Goal: Task Accomplishment & Management: Manage account settings

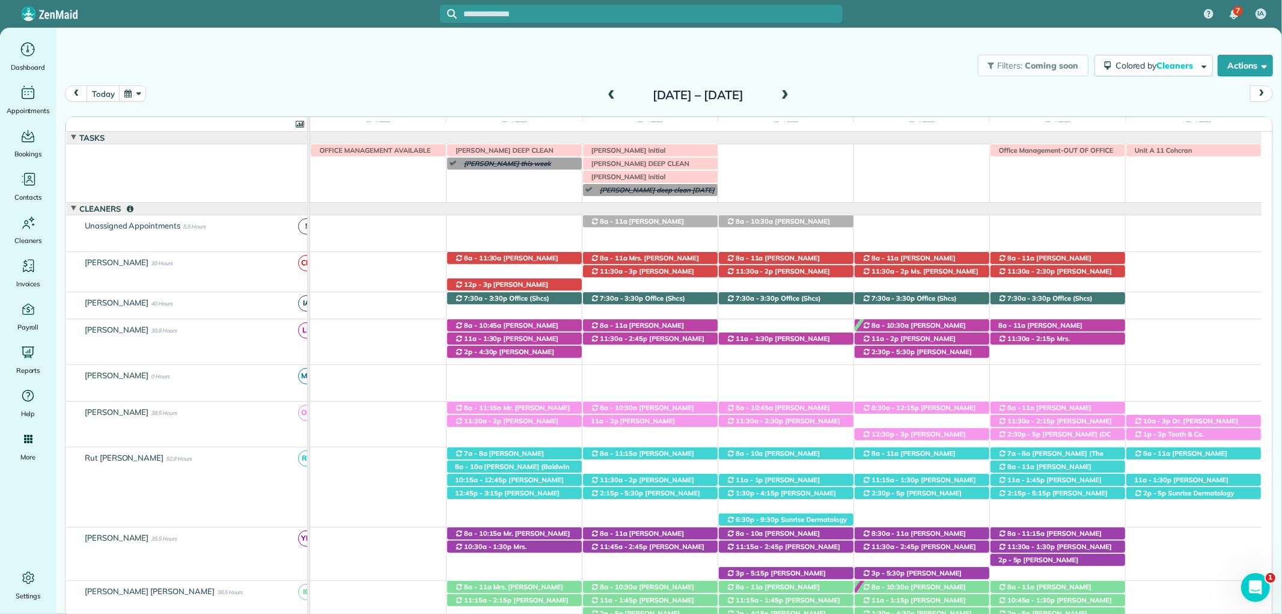
scroll to position [200, 0]
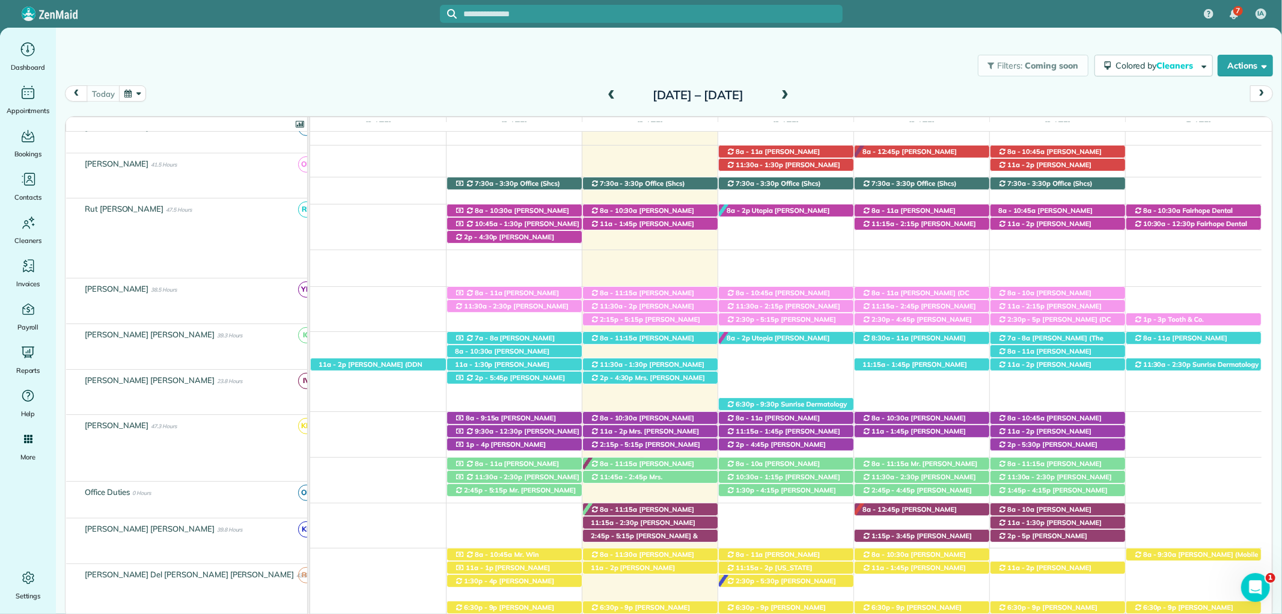
scroll to position [133, 0]
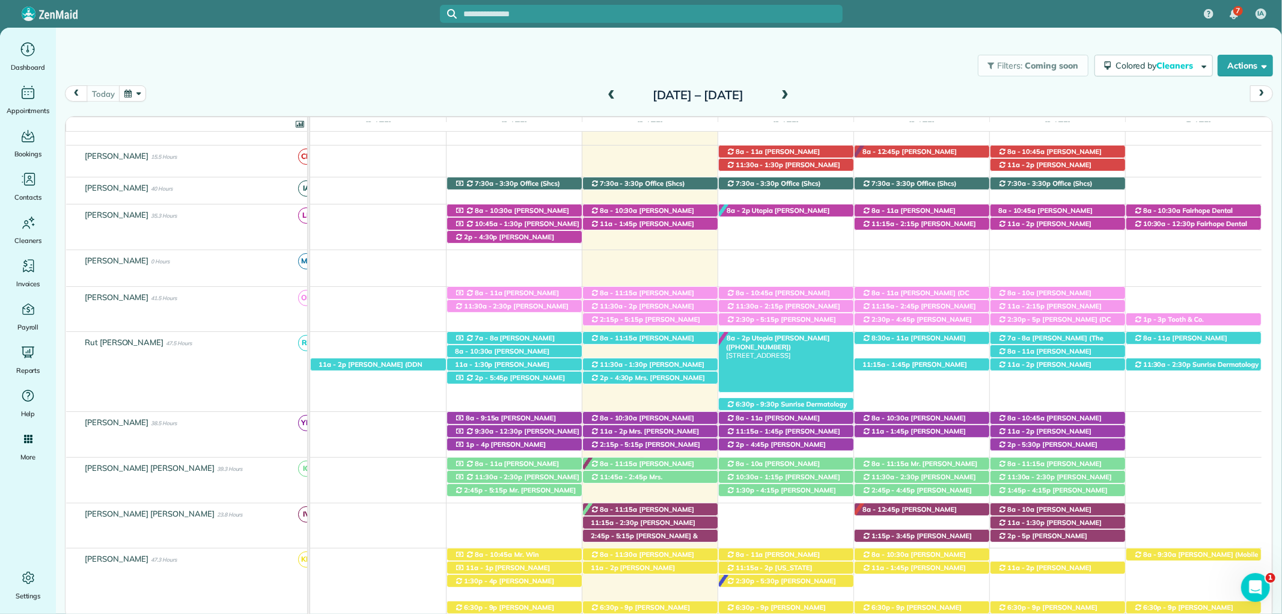
click at [772, 335] on span "Utopia Cassidy (+12516232538)" at bounding box center [778, 342] width 104 height 17
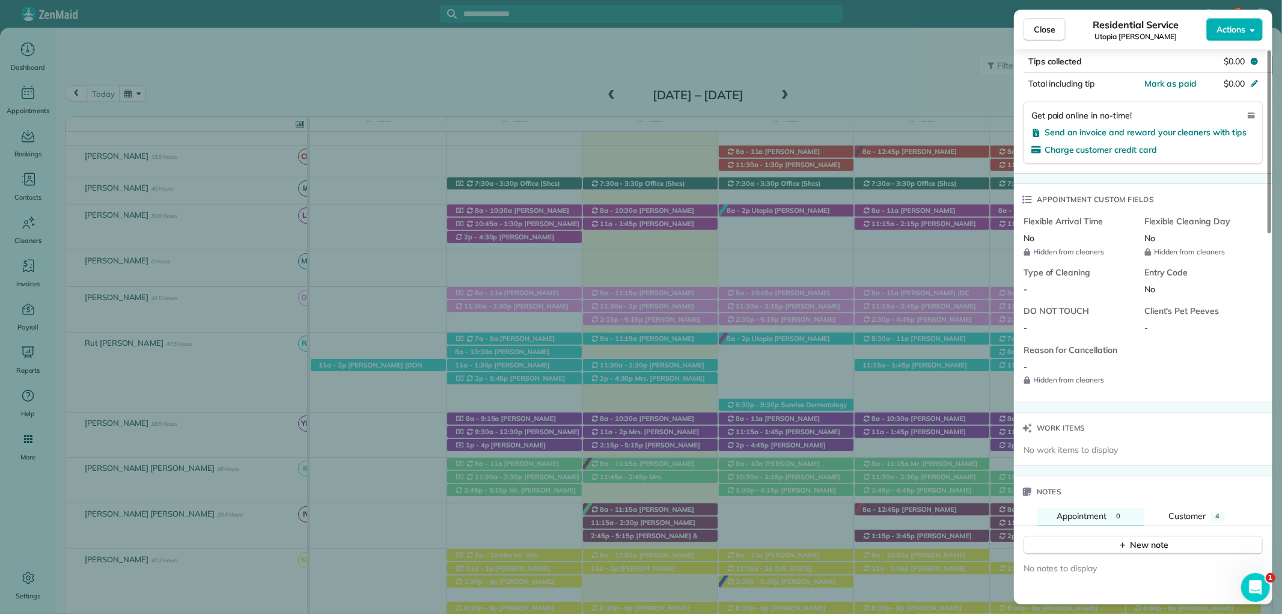
scroll to position [803, 0]
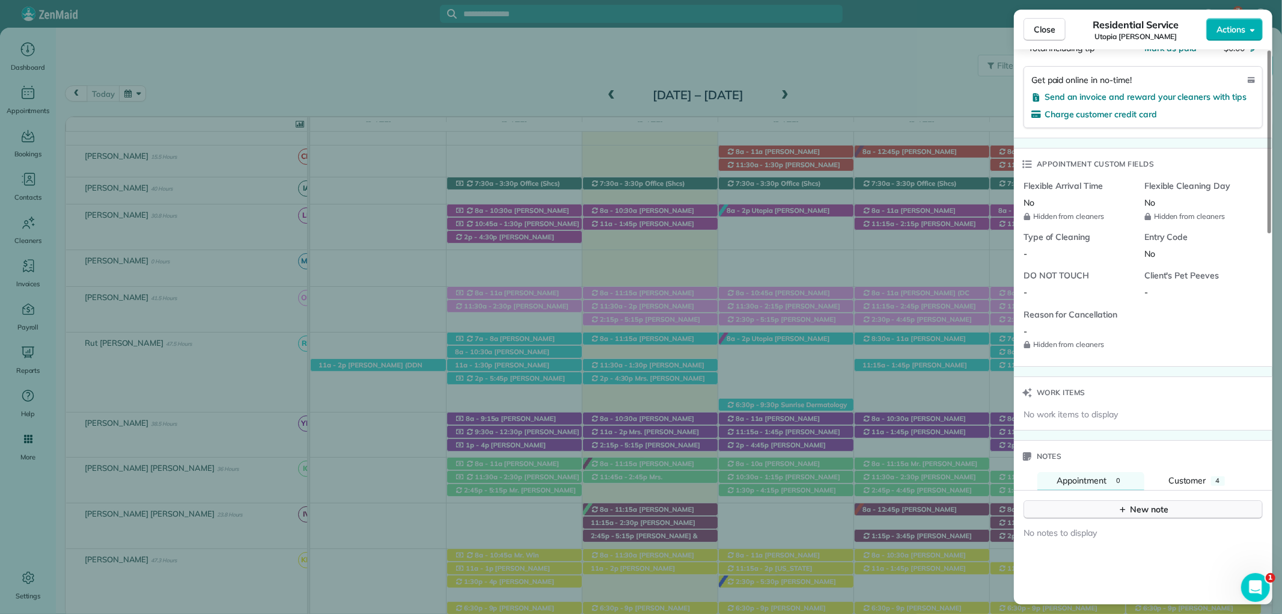
click at [1120, 505] on icon "button" at bounding box center [1123, 509] width 10 height 10
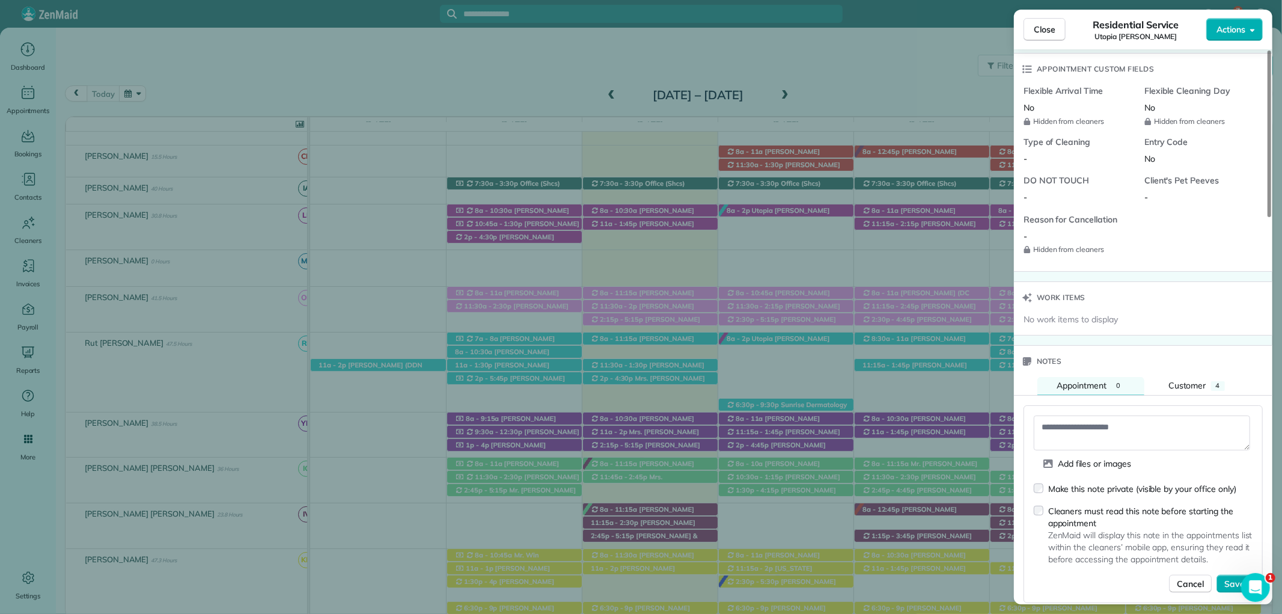
scroll to position [936, 0]
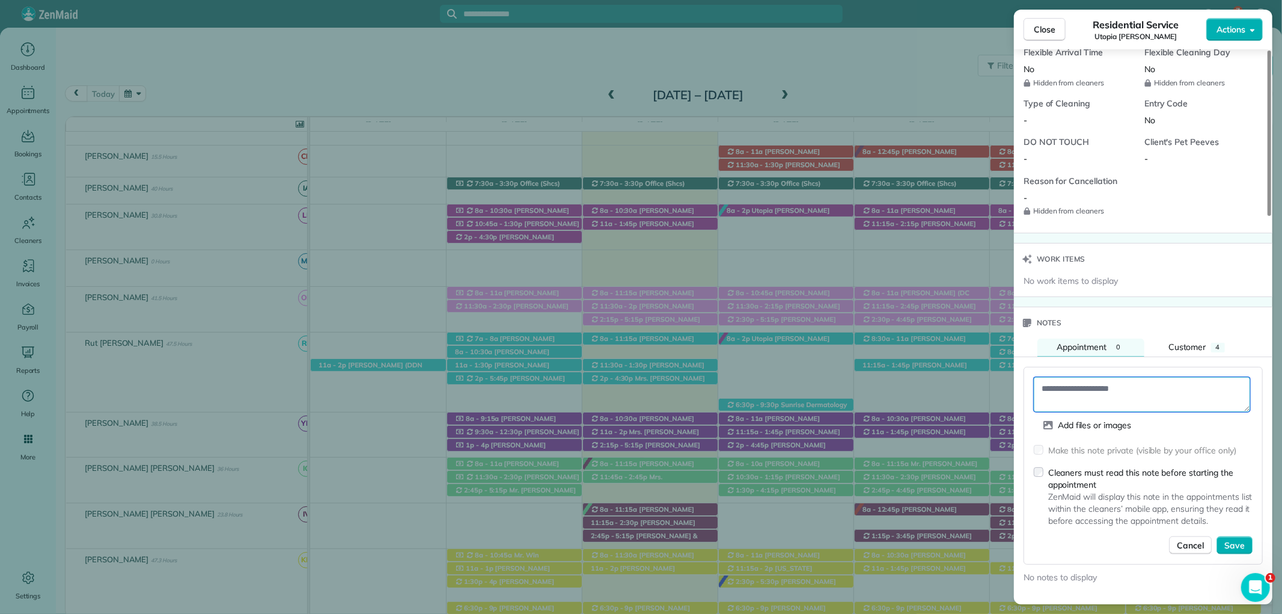
click at [1084, 392] on textarea at bounding box center [1142, 394] width 216 height 35
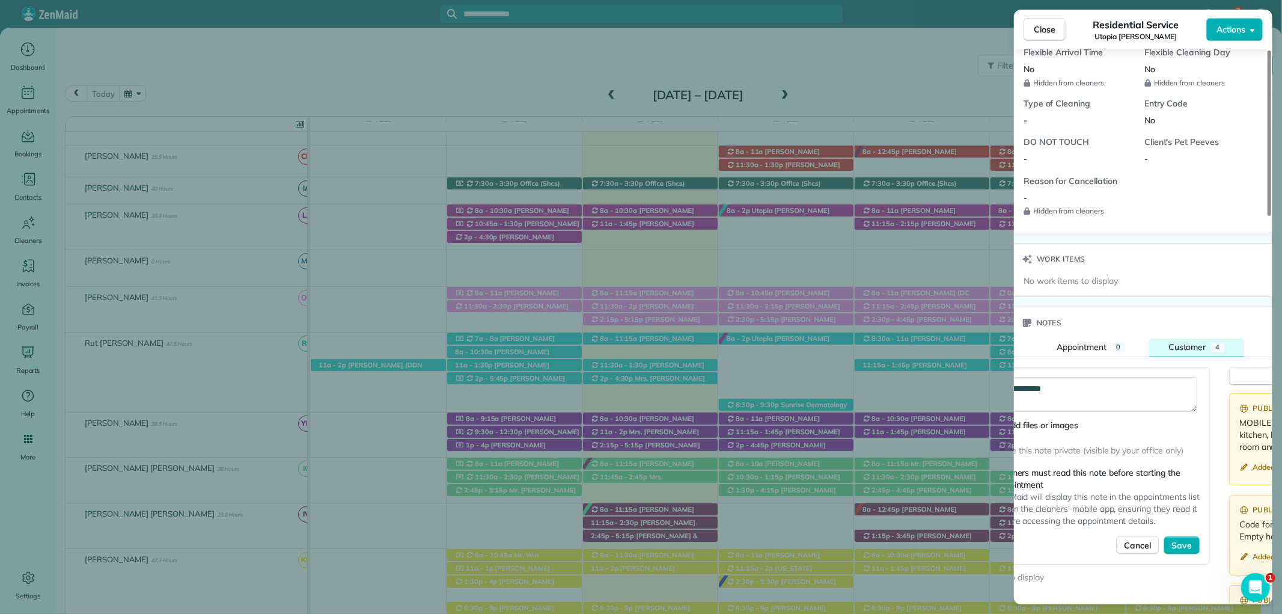
click at [1204, 350] on span "Customer" at bounding box center [1187, 346] width 38 height 11
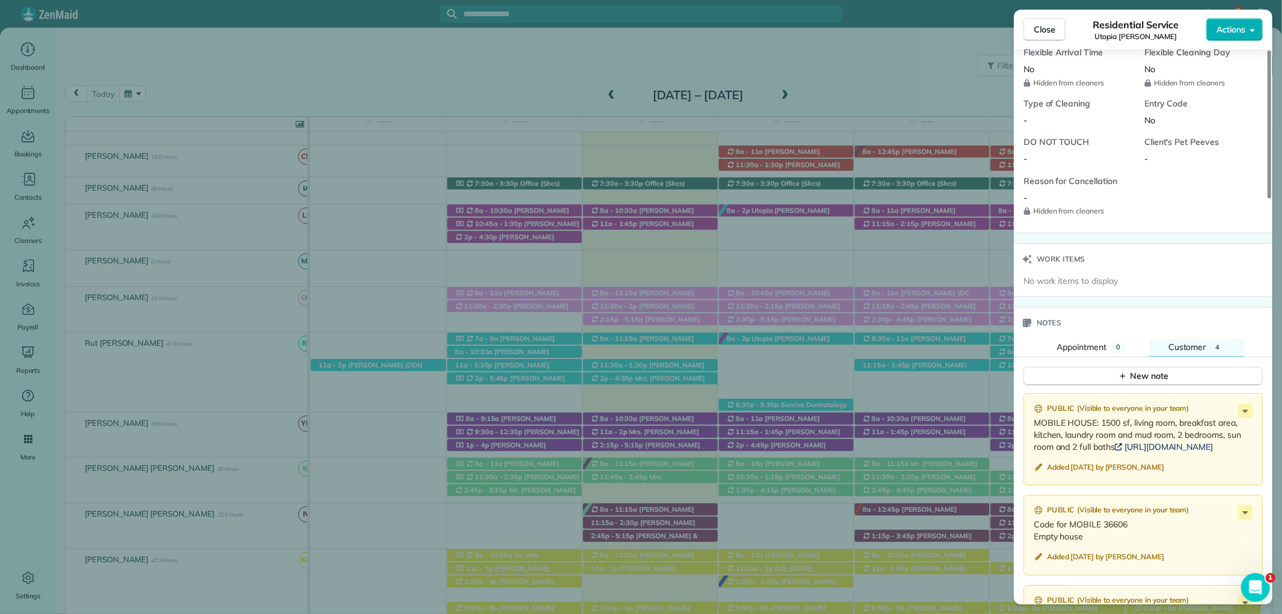
click at [1115, 452] on link "https://netorg4019334-my.sharepoint.com/:w:/g/personal/office_sweethomecleaning…" at bounding box center [1164, 446] width 98 height 11
click at [1083, 346] on span "Appointment" at bounding box center [1082, 346] width 50 height 11
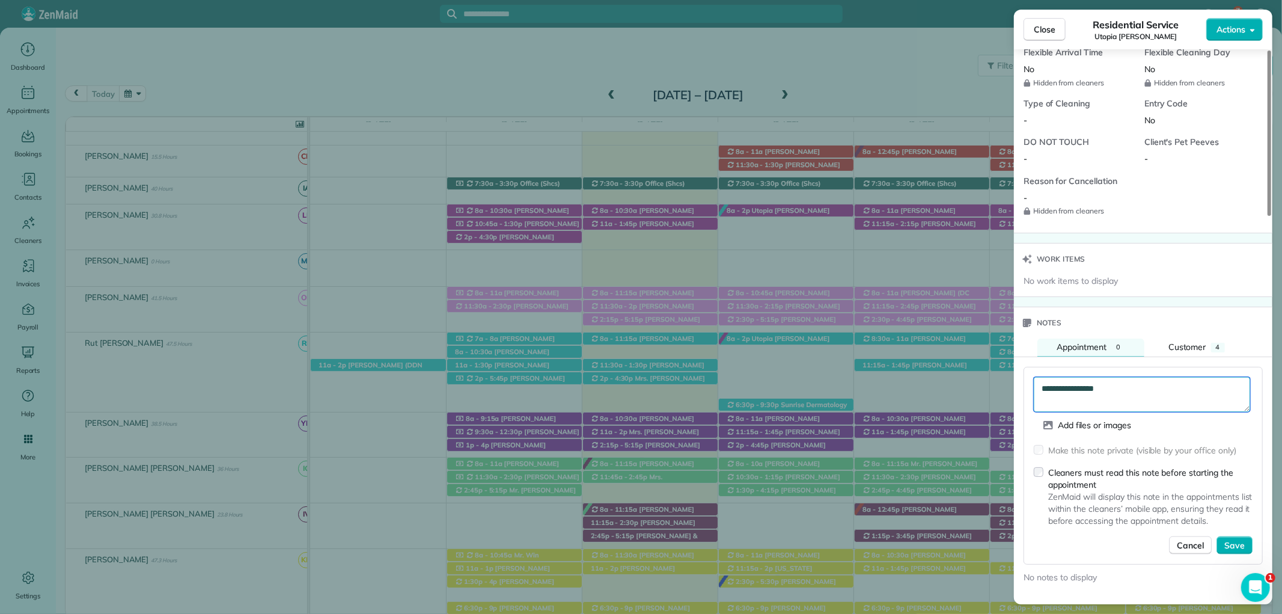
click at [1137, 385] on textarea "**********" at bounding box center [1142, 394] width 216 height 35
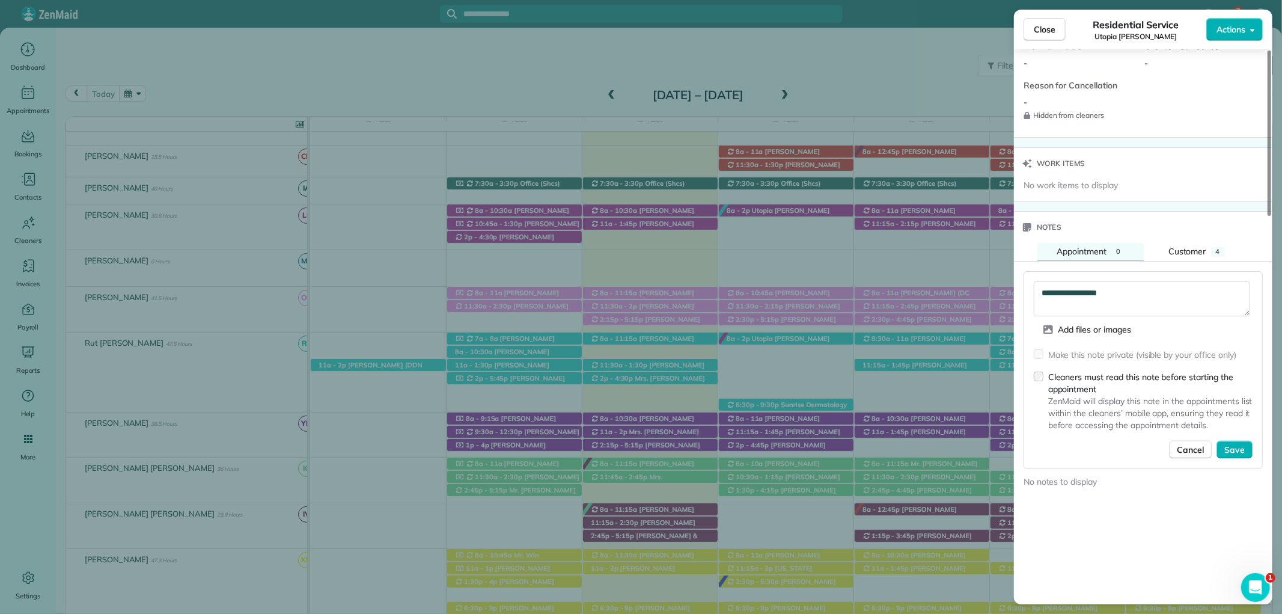
scroll to position [1030, 0]
click at [1135, 290] on textarea "**********" at bounding box center [1142, 300] width 216 height 35
type textarea "**********"
click at [1241, 455] on span "Save" at bounding box center [1234, 451] width 20 height 12
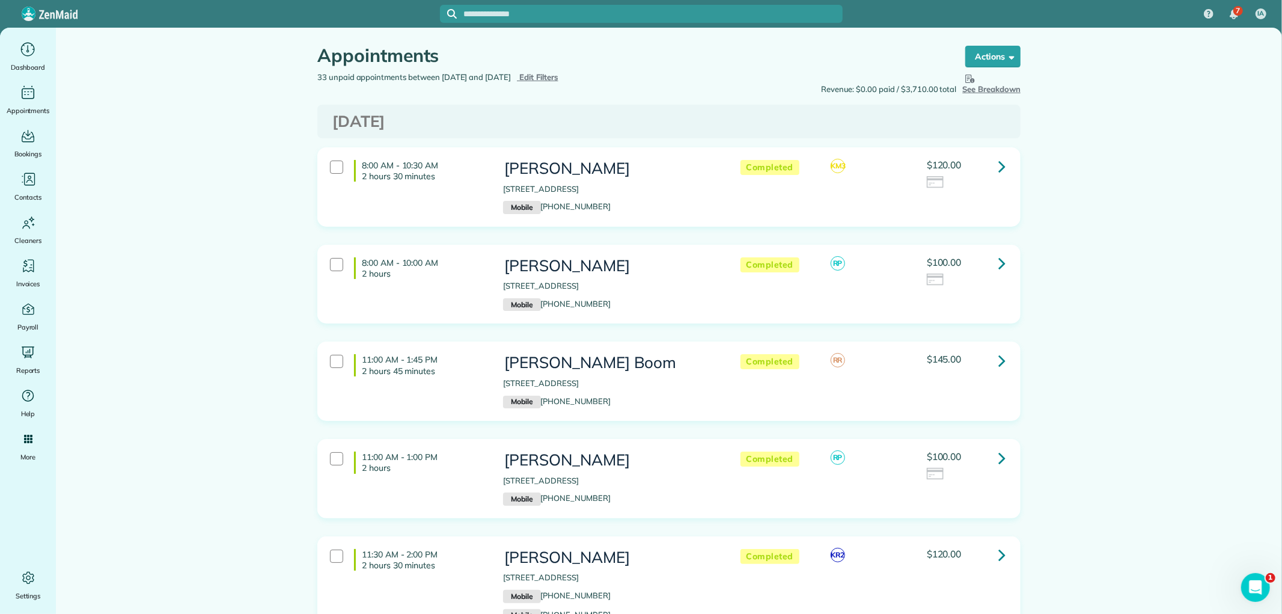
click at [557, 76] on span "Edit Filters" at bounding box center [538, 77] width 39 height 10
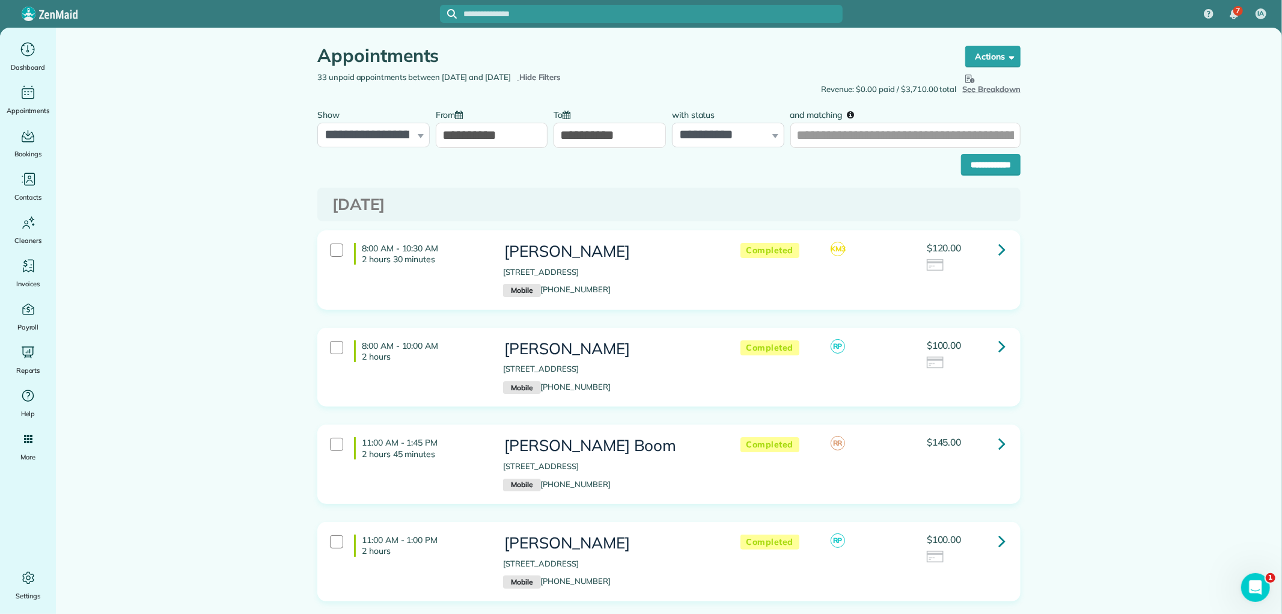
click at [569, 126] on input "**********" at bounding box center [610, 135] width 112 height 25
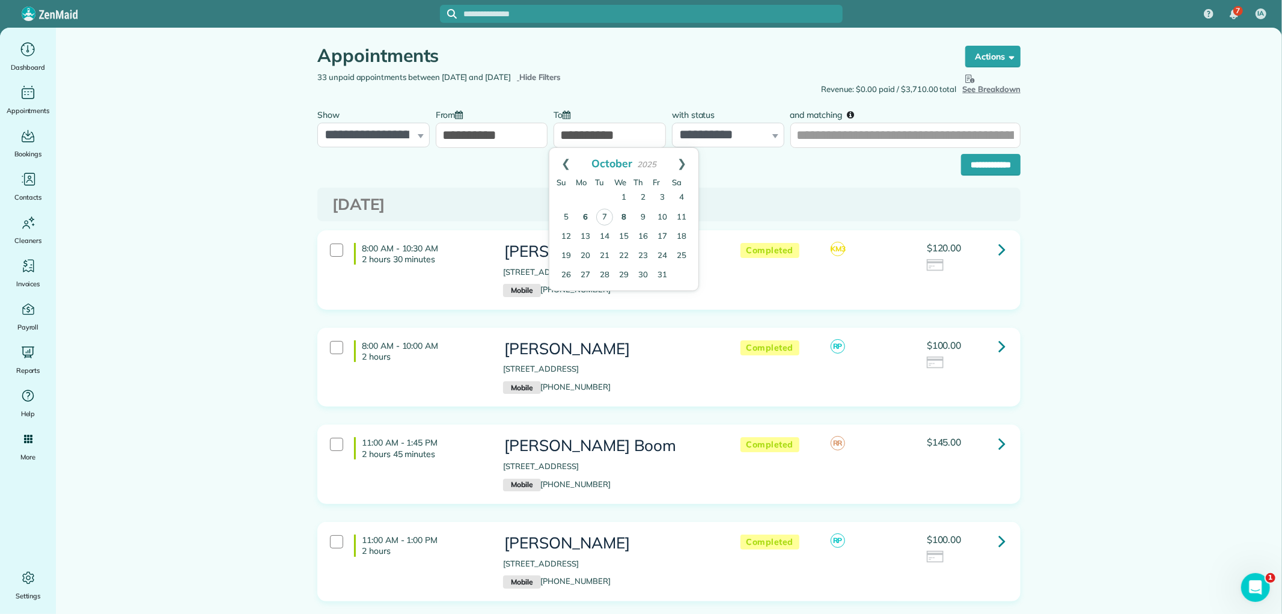
click at [625, 215] on link "8" at bounding box center [623, 217] width 19 height 19
click at [603, 143] on input "**********" at bounding box center [610, 135] width 112 height 25
click at [604, 219] on link "7" at bounding box center [604, 217] width 17 height 17
type input "**********"
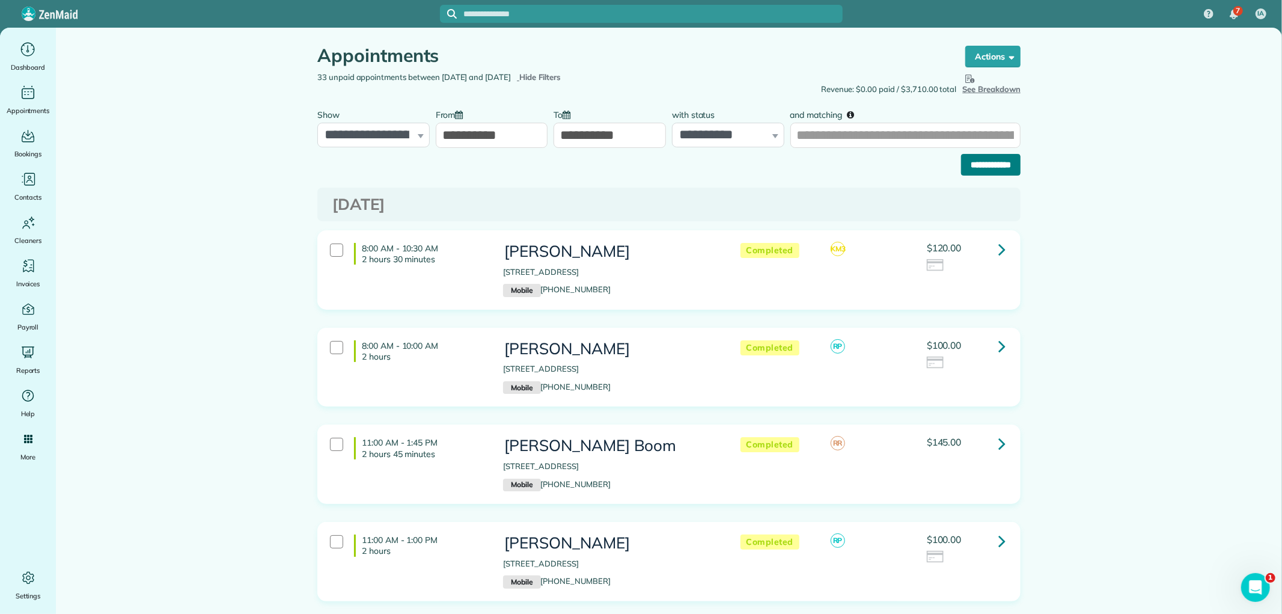
click at [1006, 159] on input "**********" at bounding box center [991, 165] width 60 height 22
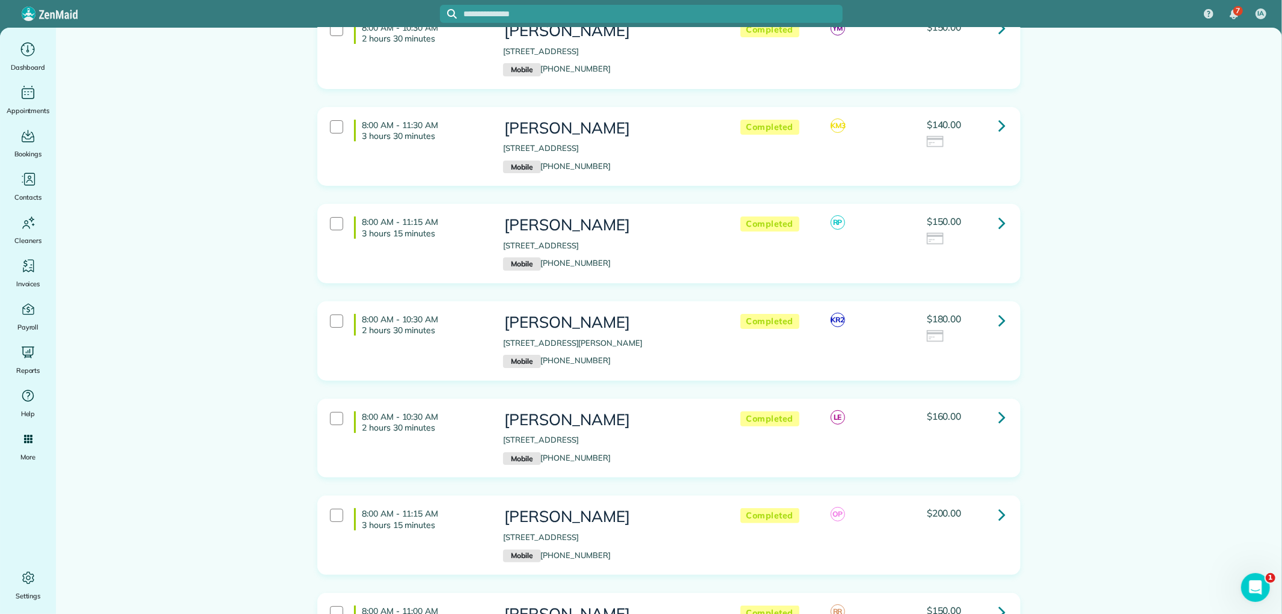
scroll to position [3946, 0]
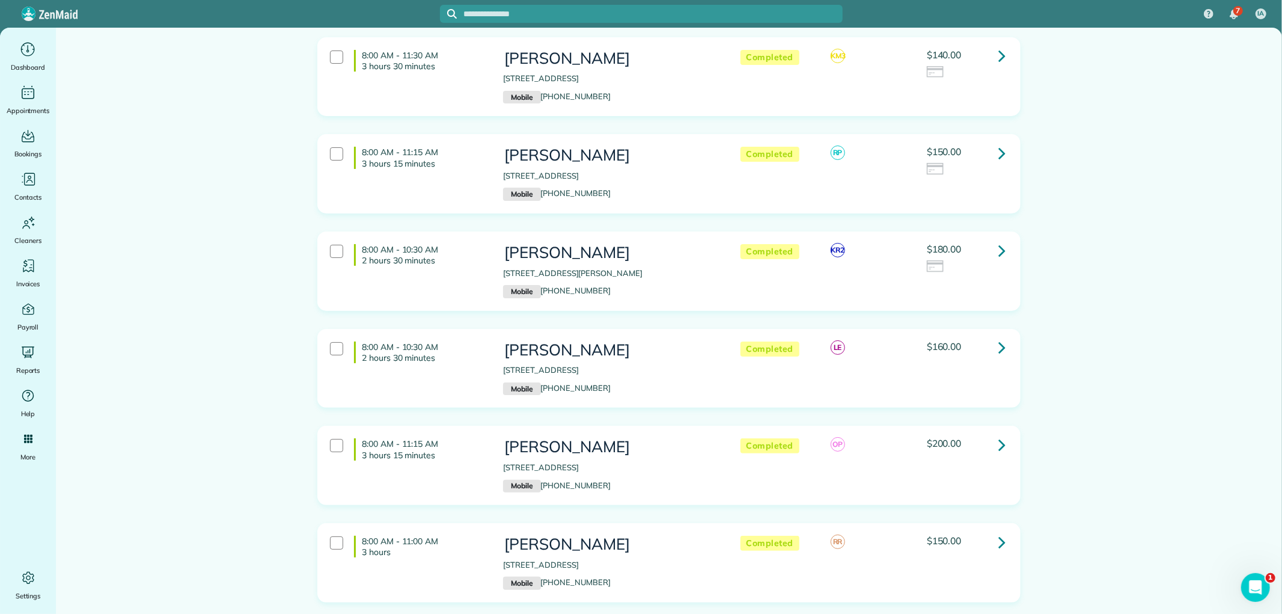
click at [998, 337] on icon at bounding box center [1001, 347] width 7 height 21
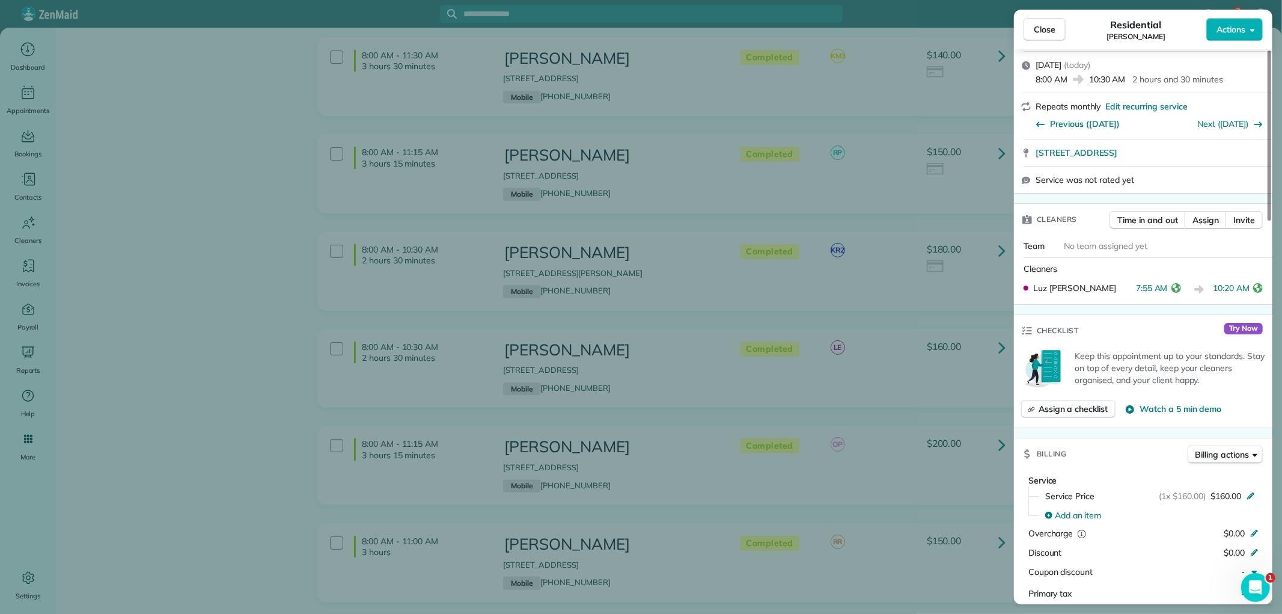
scroll to position [133, 0]
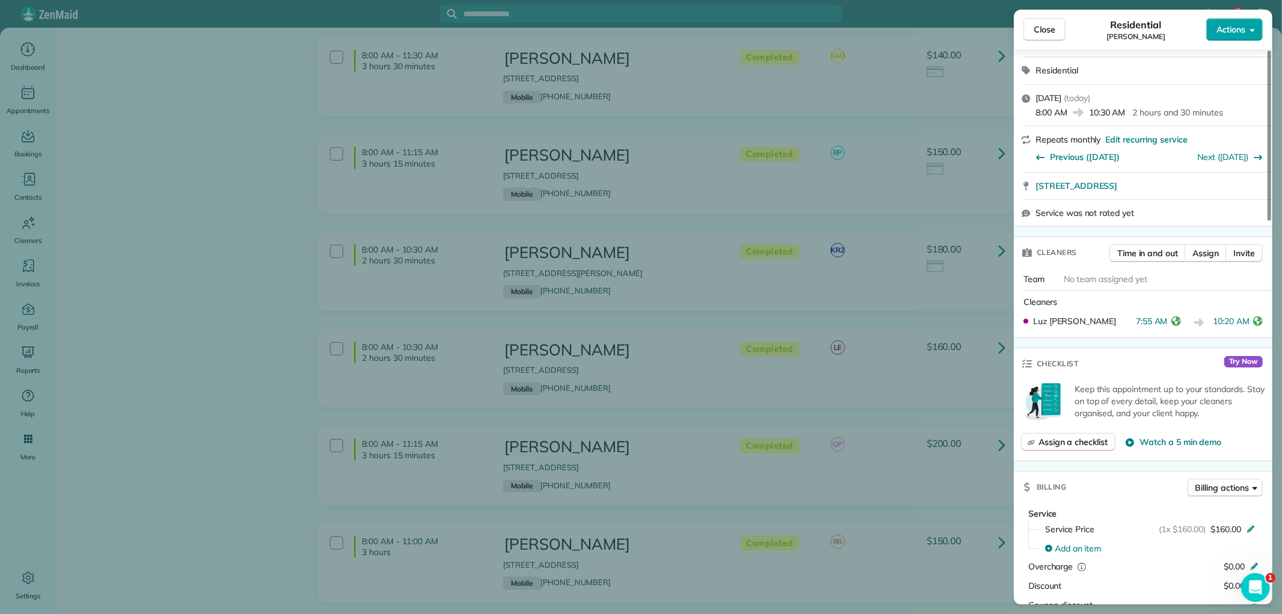
click at [1236, 28] on span "Actions" at bounding box center [1231, 29] width 29 height 12
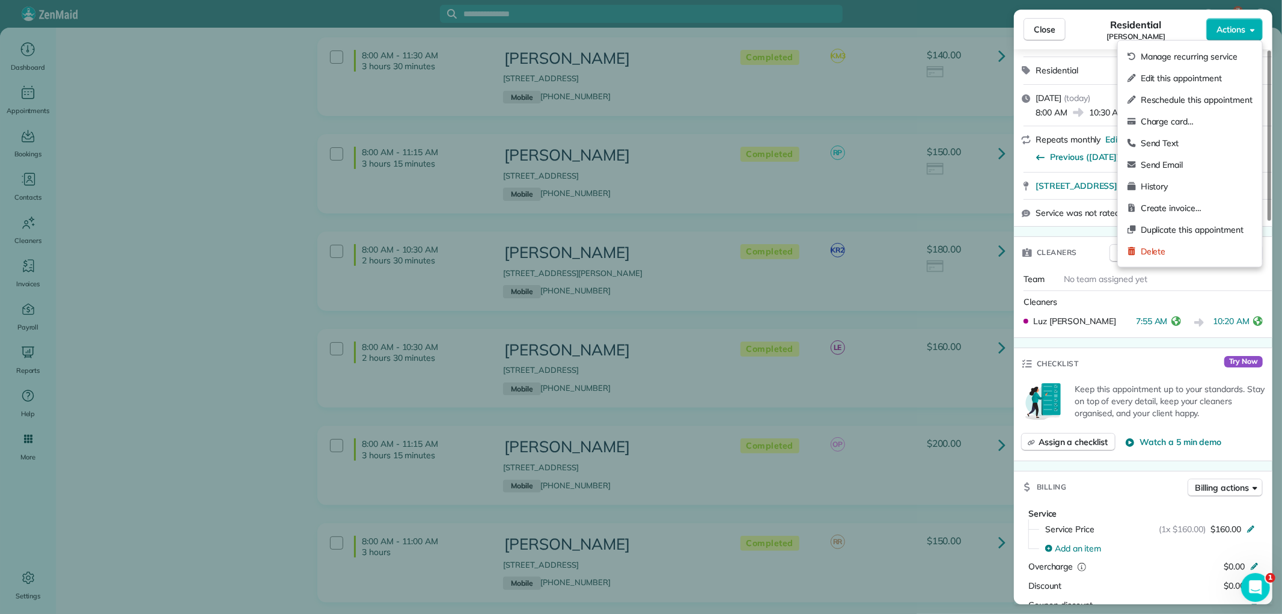
click at [1088, 41] on div "Residential Karen Caswell" at bounding box center [1136, 29] width 141 height 24
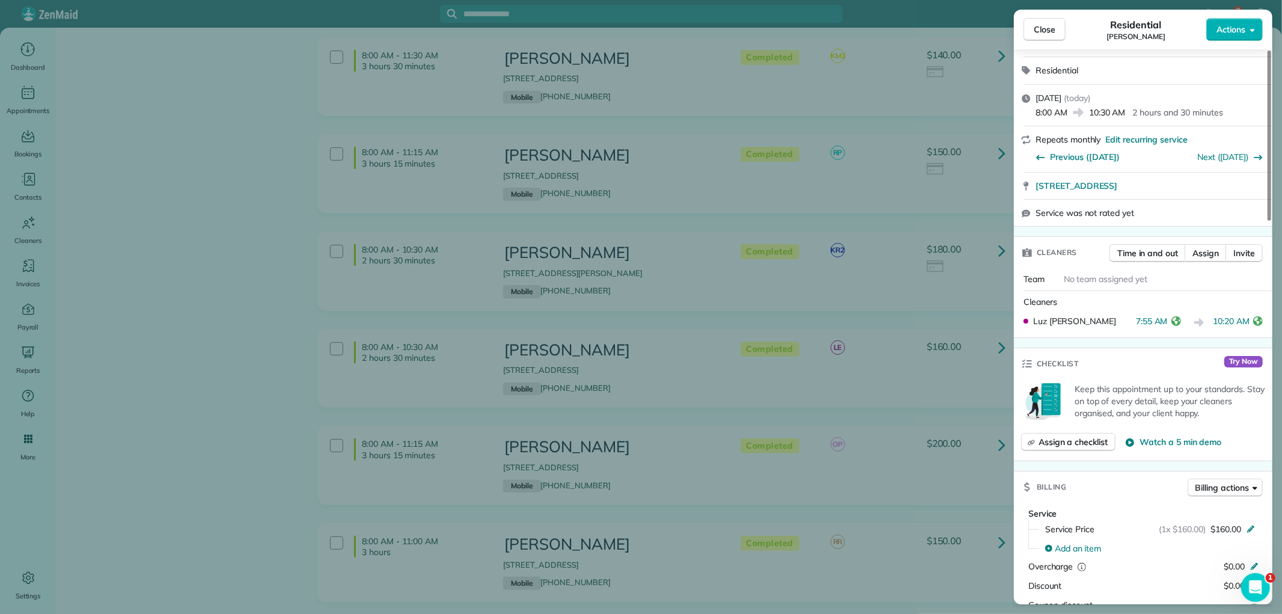
scroll to position [0, 0]
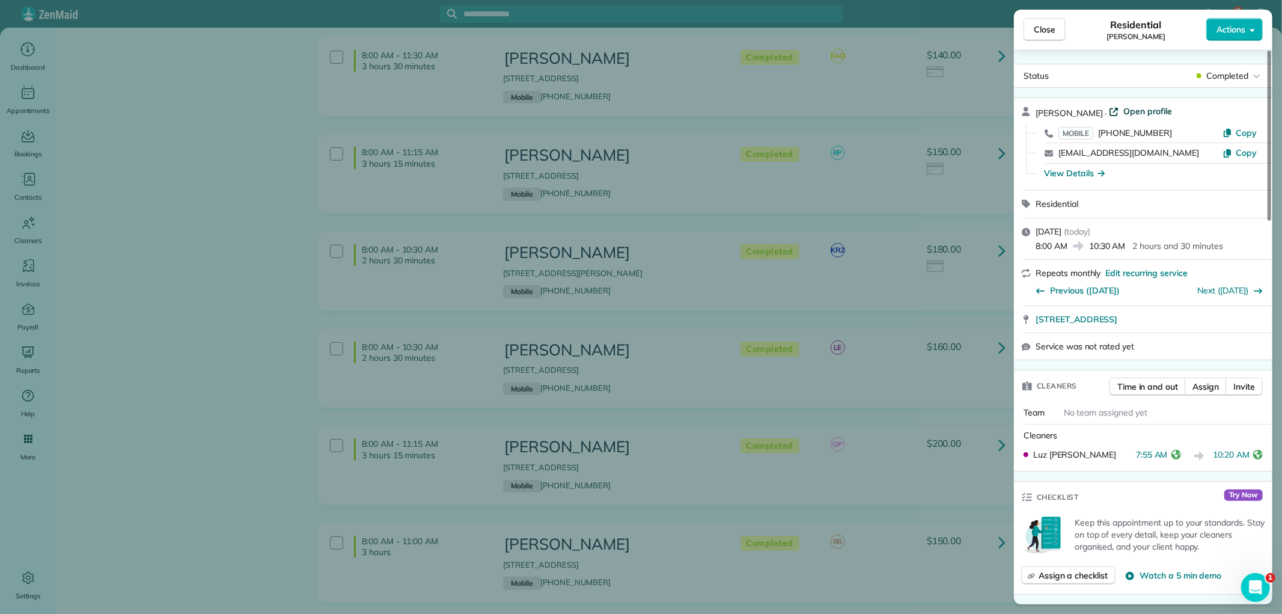
click at [1134, 109] on span "Open profile" at bounding box center [1147, 111] width 49 height 12
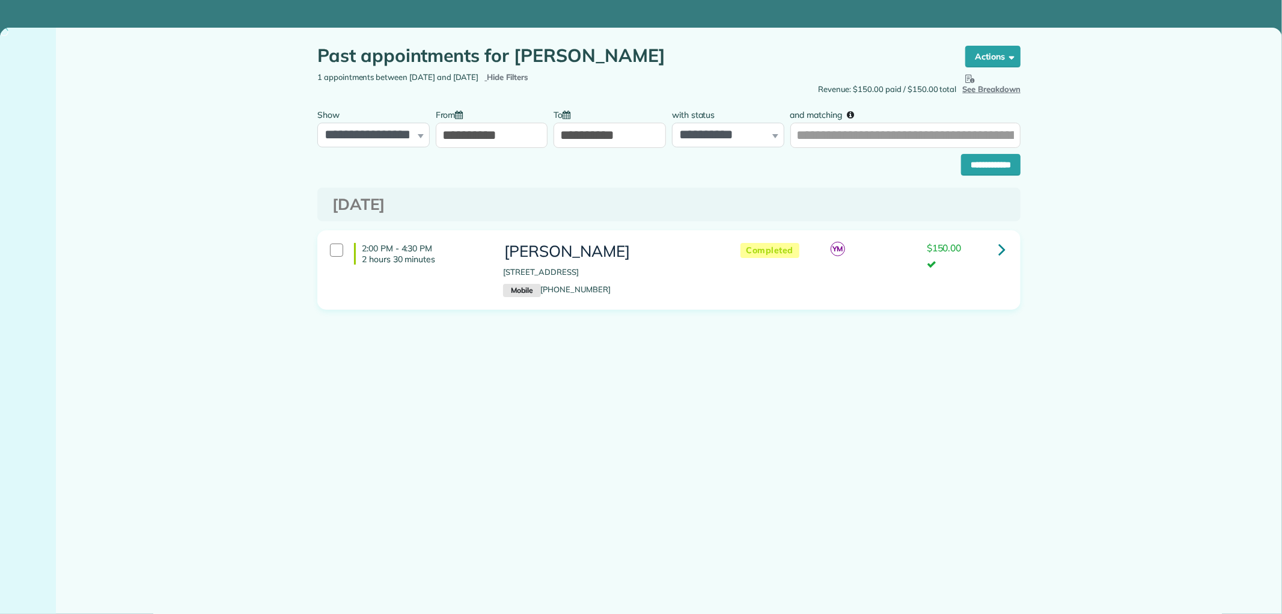
click at [495, 133] on input "**********" at bounding box center [492, 135] width 112 height 25
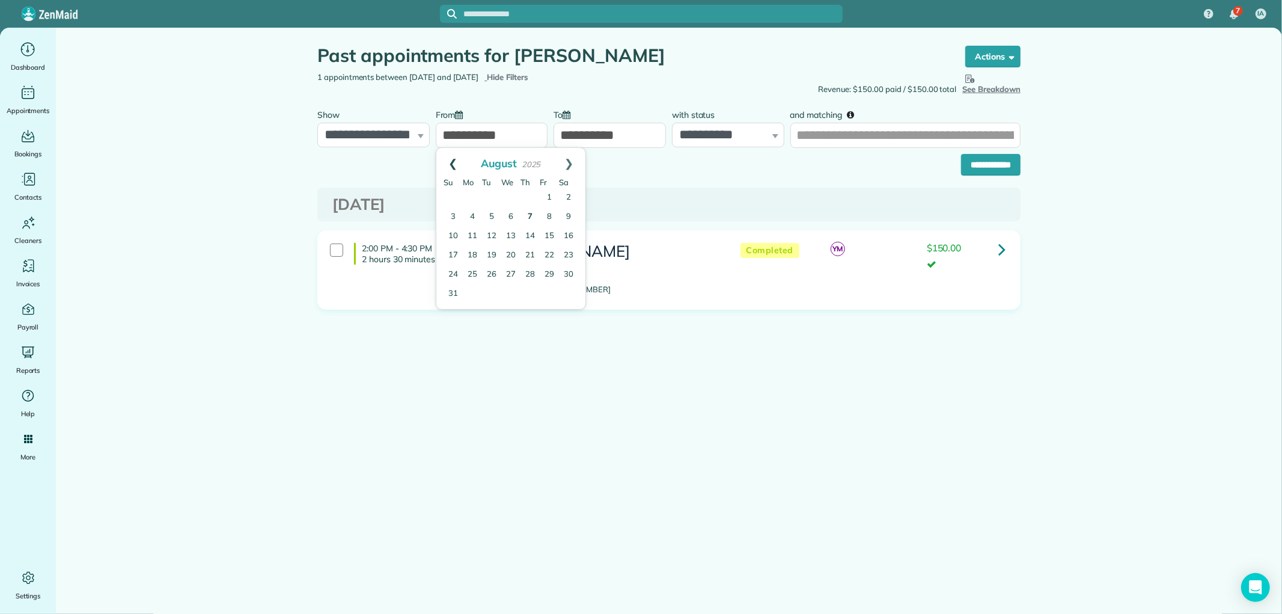
click at [448, 150] on link "Prev" at bounding box center [452, 163] width 33 height 30
click at [448, 153] on link "Prev" at bounding box center [452, 163] width 33 height 30
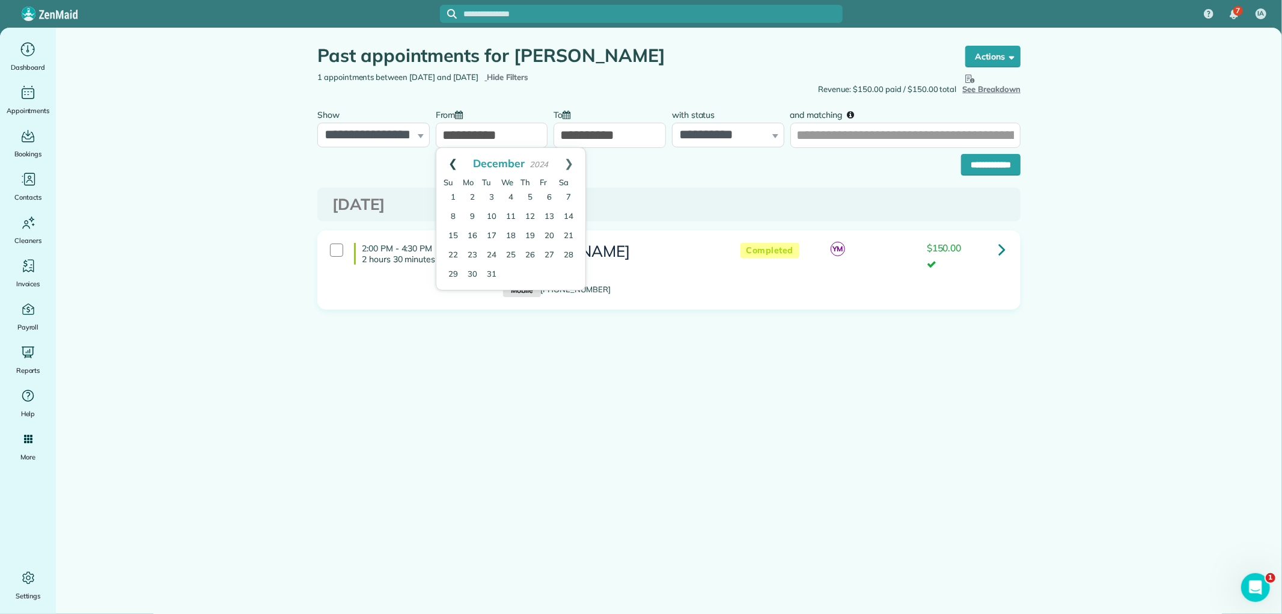
click at [454, 164] on link "Prev" at bounding box center [452, 163] width 33 height 30
click at [528, 196] on link "1" at bounding box center [530, 197] width 19 height 19
type input "**********"
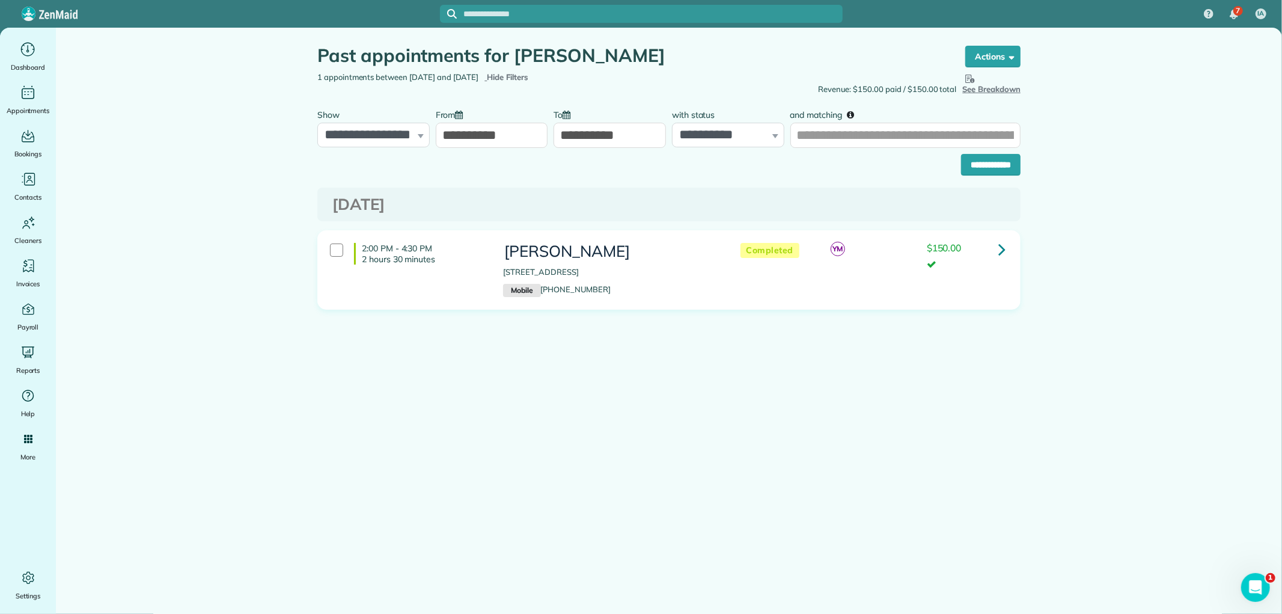
drag, startPoint x: 640, startPoint y: 58, endPoint x: 518, endPoint y: 59, distance: 121.4
click at [518, 59] on h1 "Past appointments for Karen Caswell" at bounding box center [629, 56] width 625 height 20
copy h1 "Karen Caswell"
click at [884, 136] on input "and matching" at bounding box center [905, 135] width 230 height 25
paste input "**********"
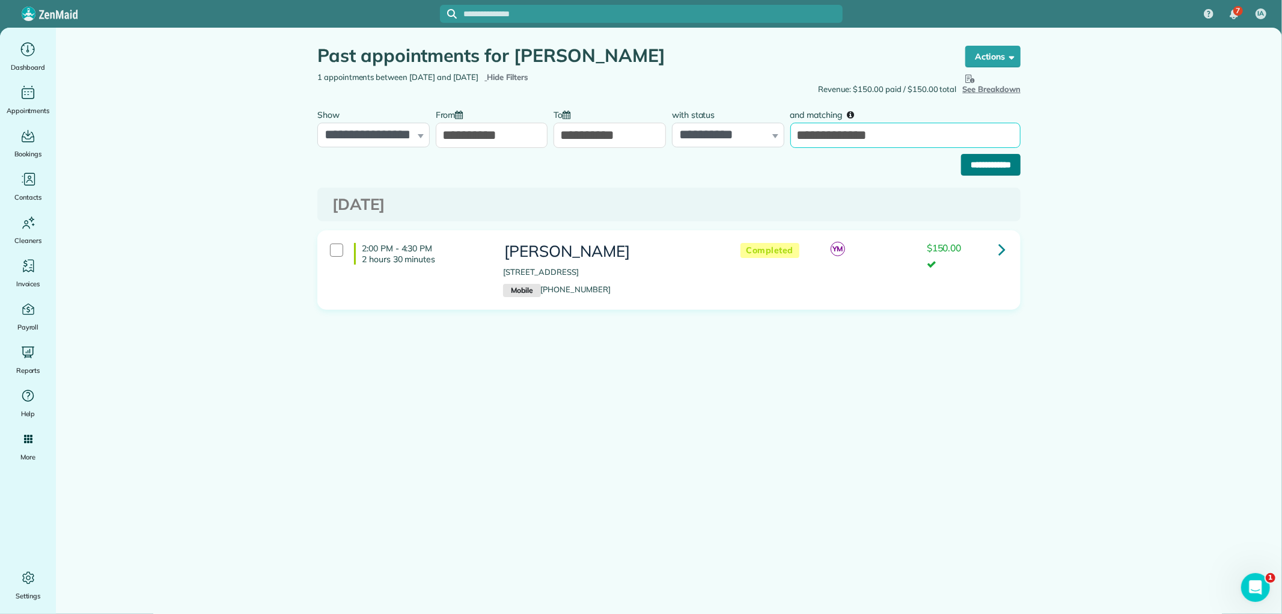
type input "**********"
click at [965, 159] on input "**********" at bounding box center [991, 165] width 60 height 22
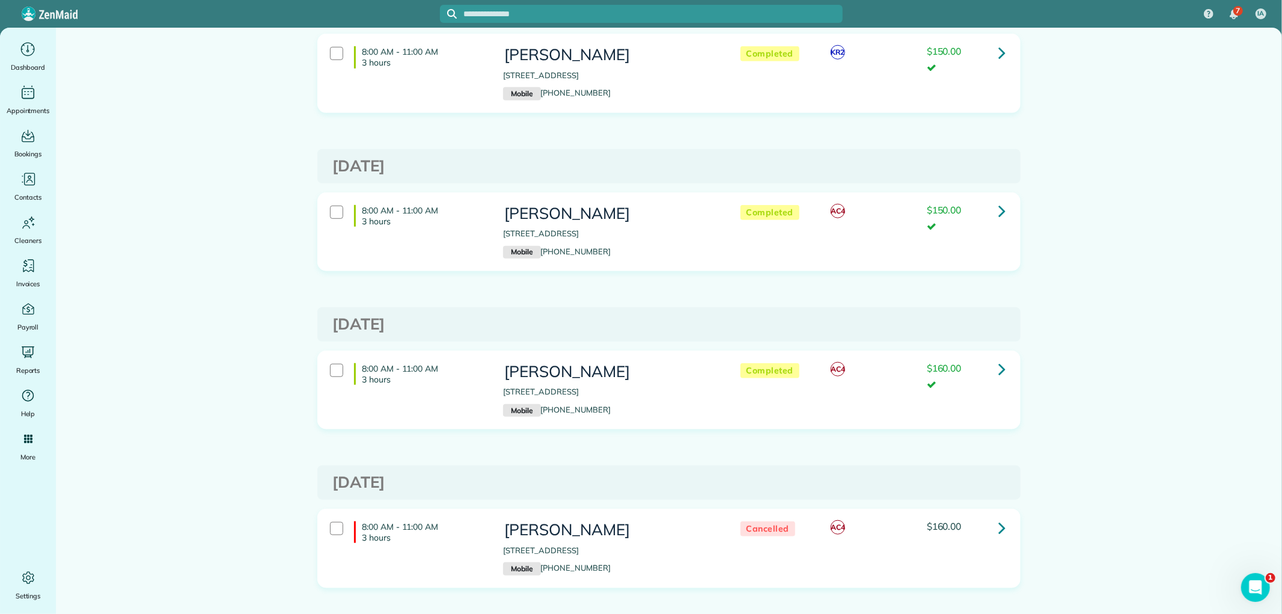
scroll to position [868, 0]
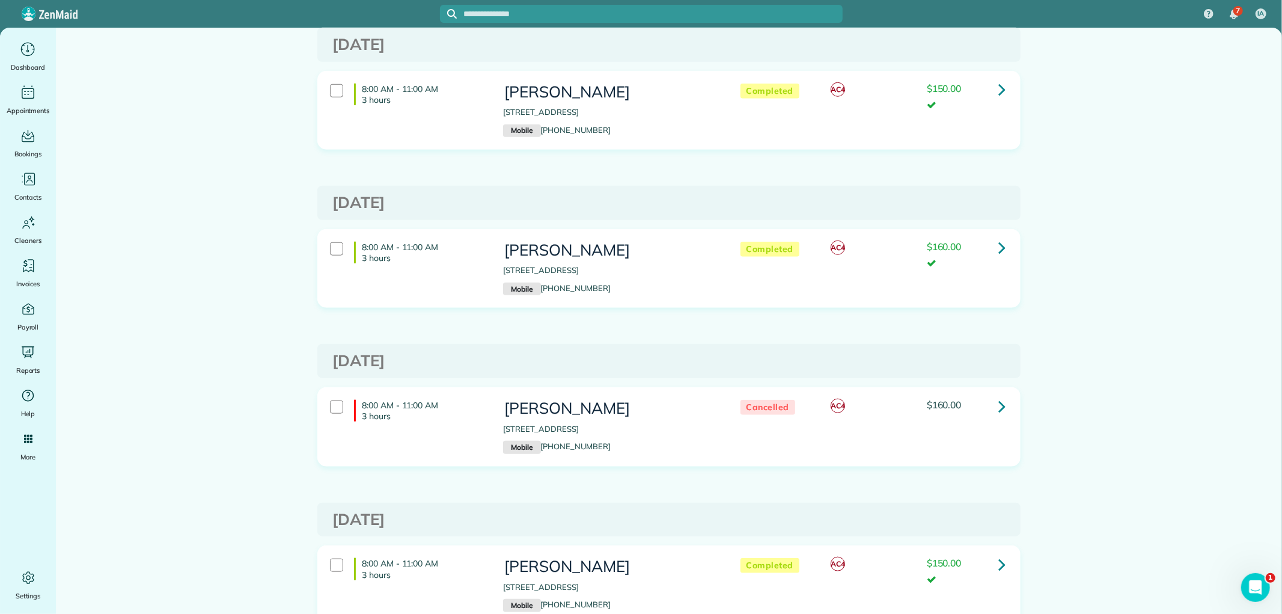
click at [998, 242] on icon at bounding box center [1001, 247] width 7 height 21
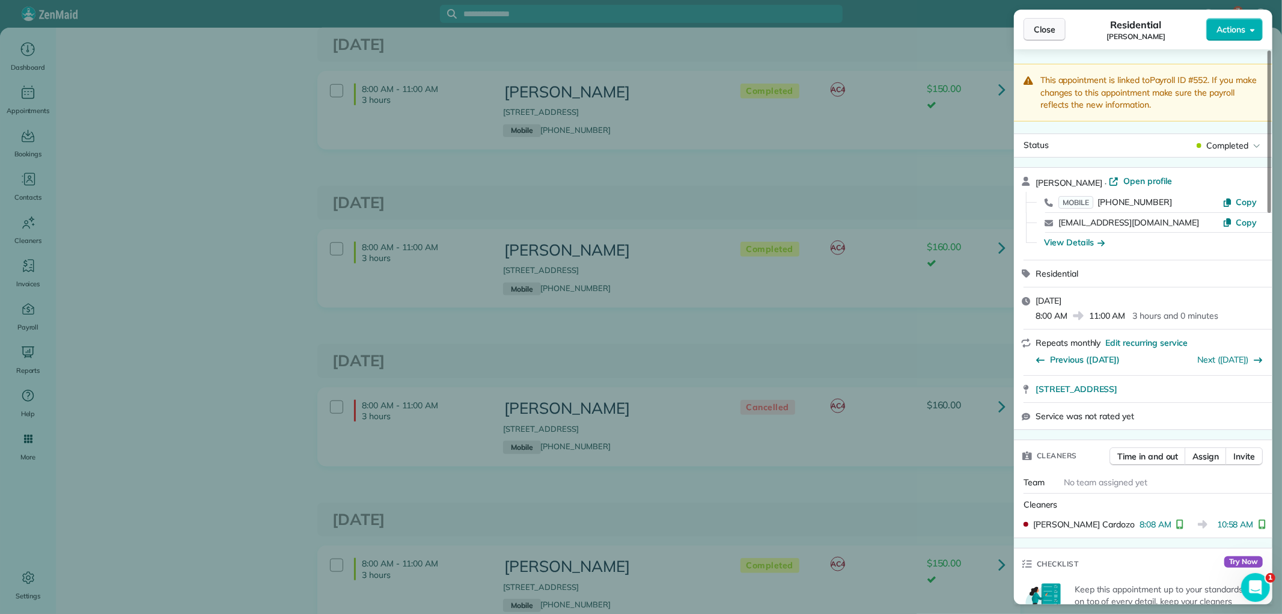
click at [1046, 35] on span "Close" at bounding box center [1045, 29] width 22 height 12
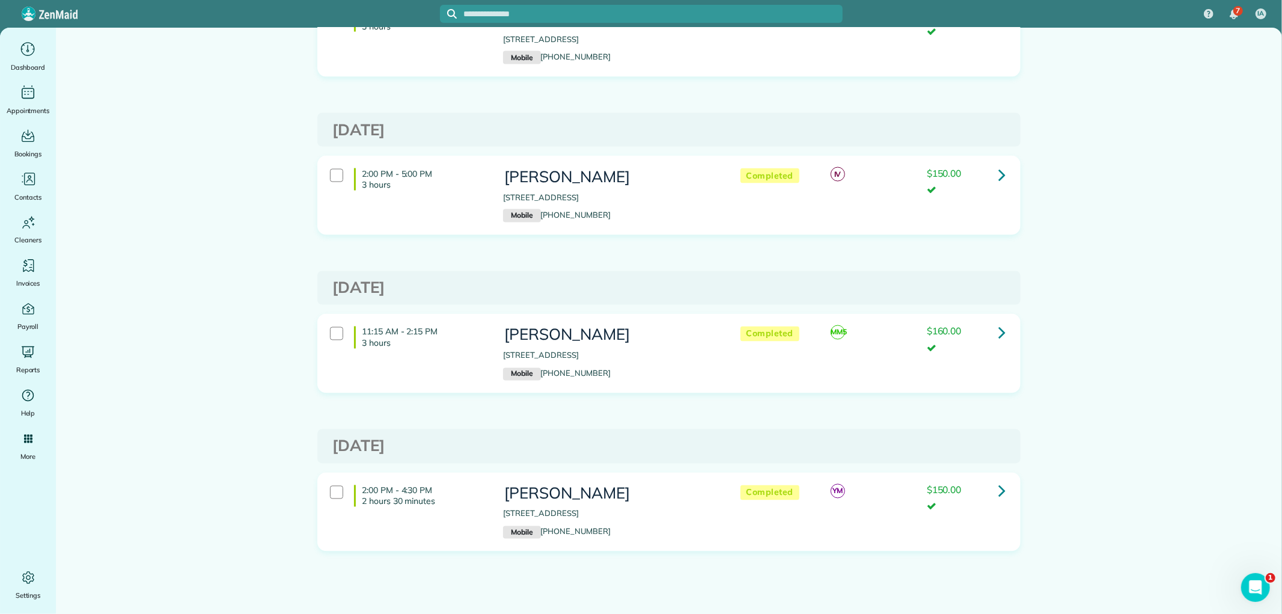
scroll to position [1738, 0]
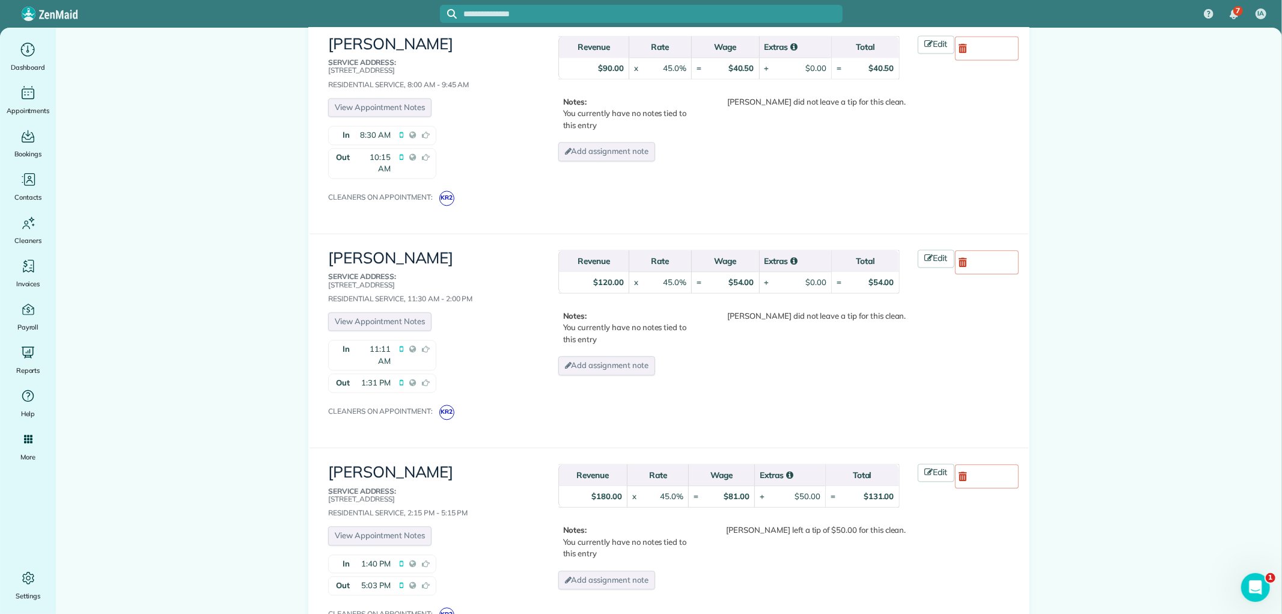
scroll to position [2146, 0]
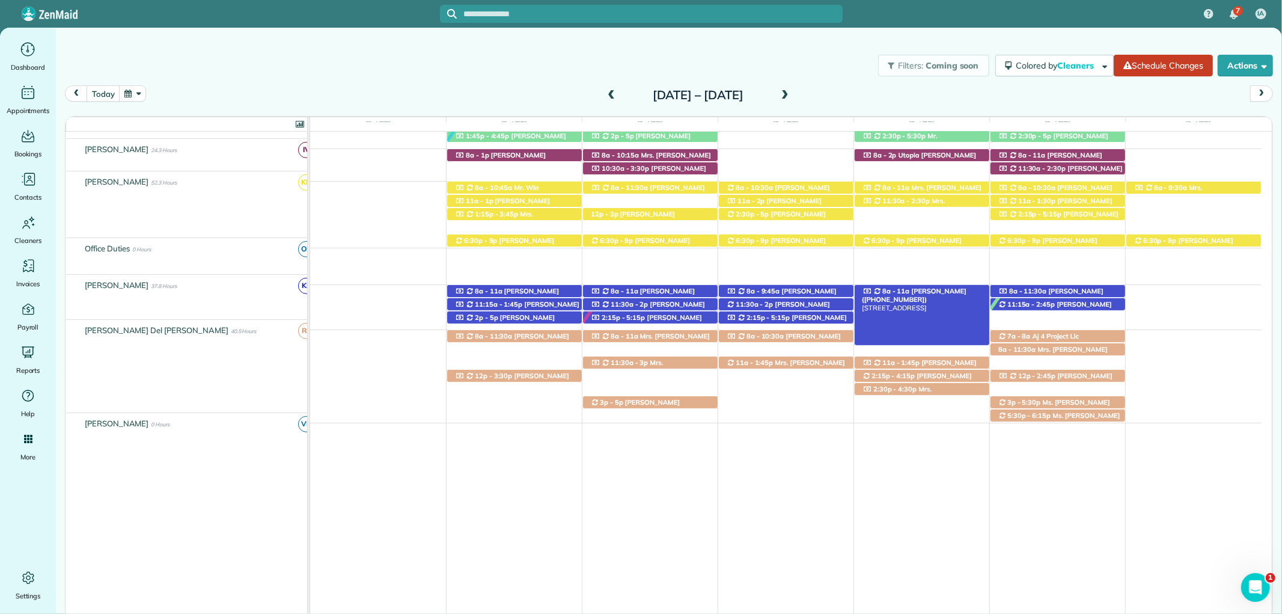
click at [938, 287] on span "Meg Willett (+13193215981)" at bounding box center [914, 295] width 105 height 17
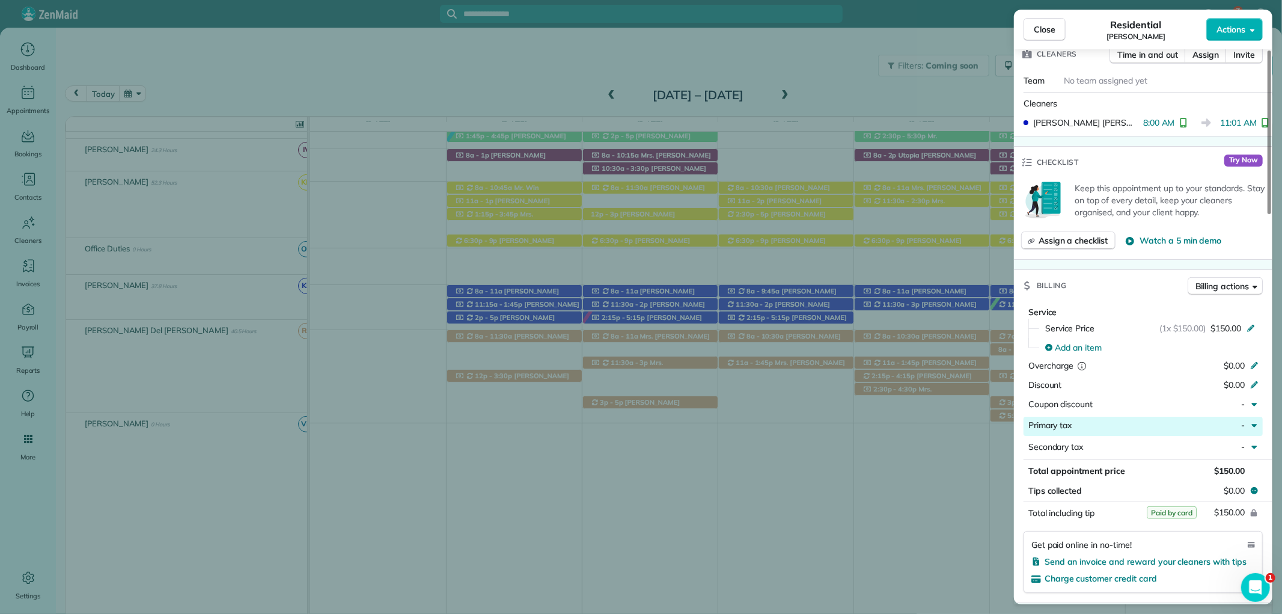
scroll to position [469, 0]
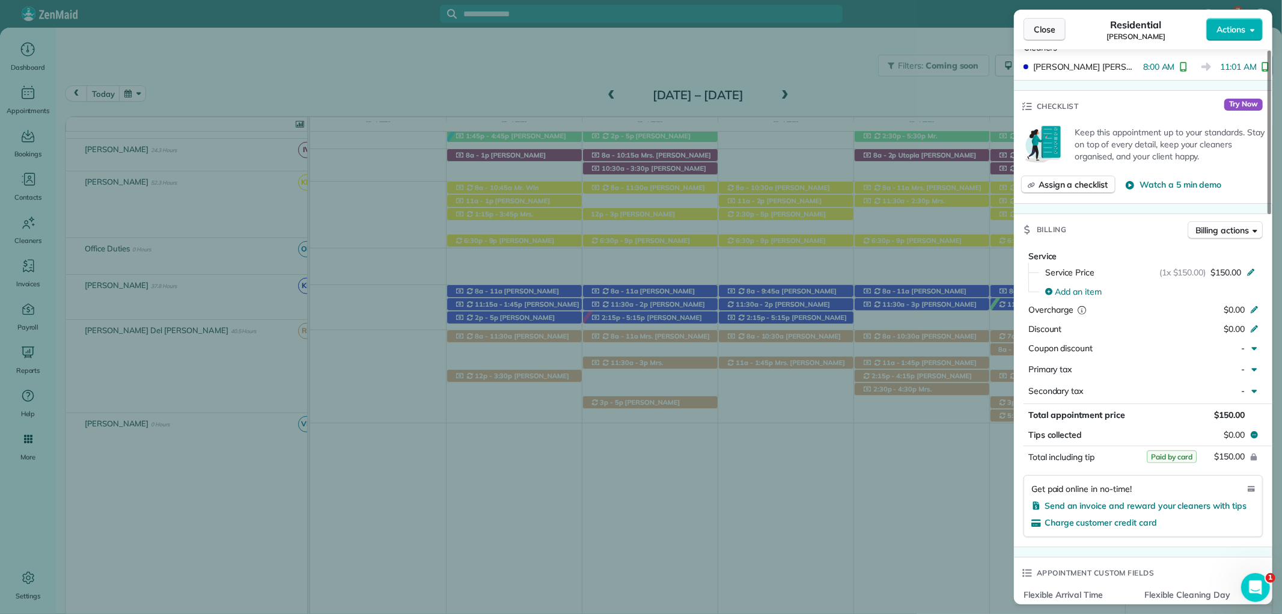
click at [1046, 23] on span "Close" at bounding box center [1045, 29] width 22 height 12
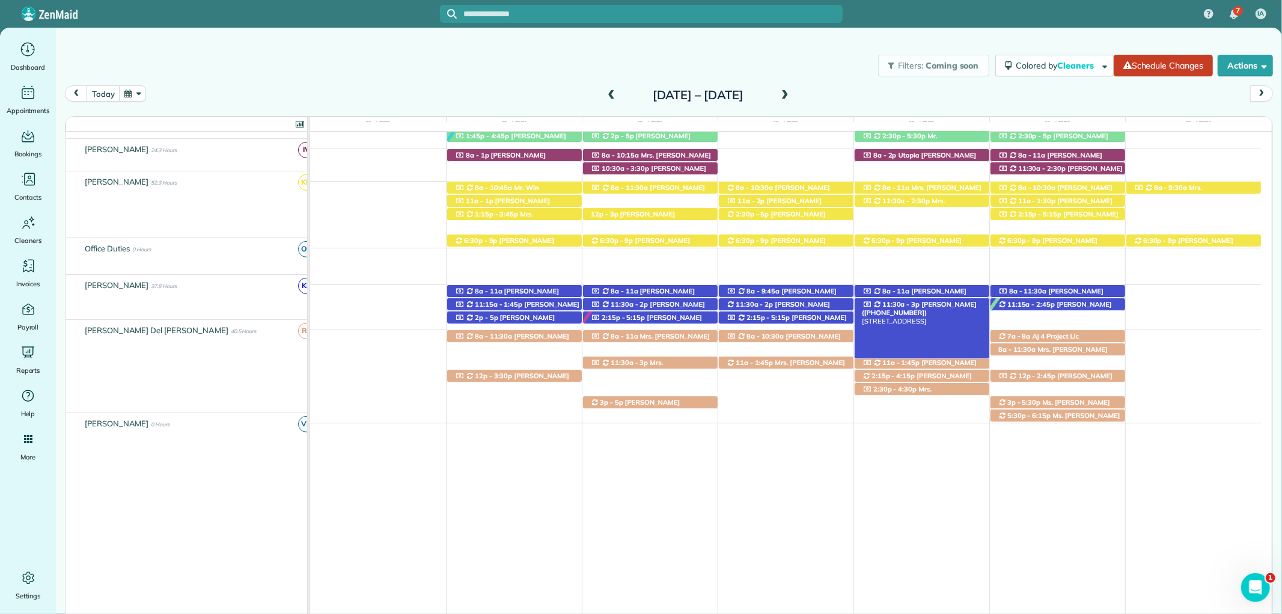
click at [956, 300] on span "McKenzie Terry (+18014041476)" at bounding box center [919, 308] width 115 height 17
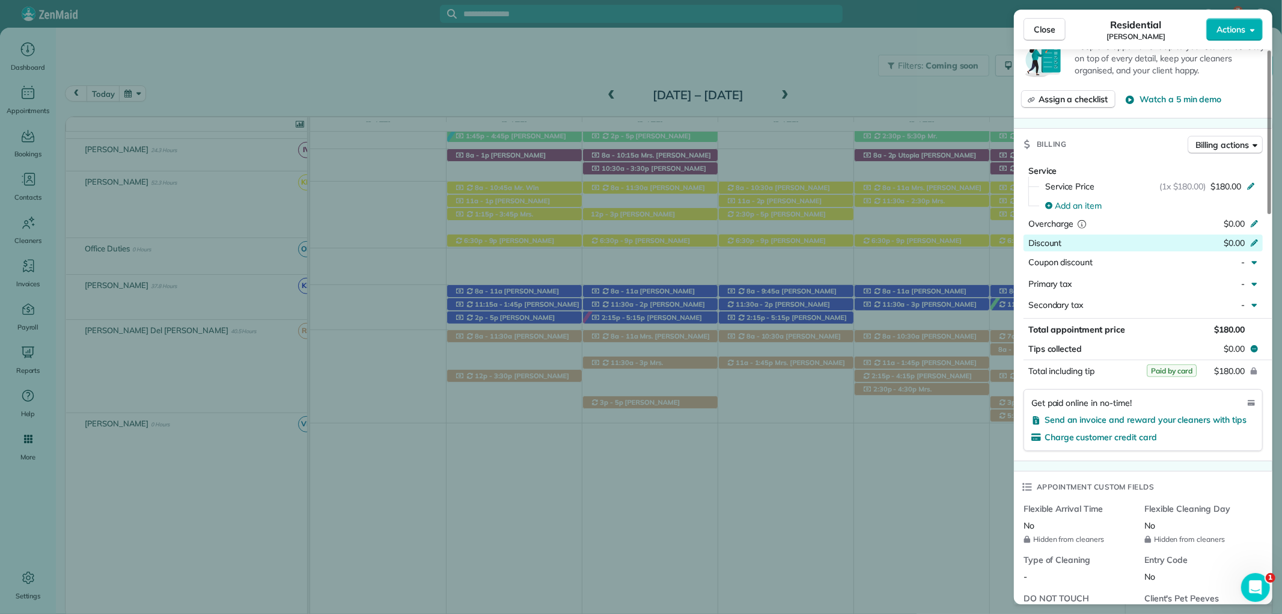
scroll to position [534, 0]
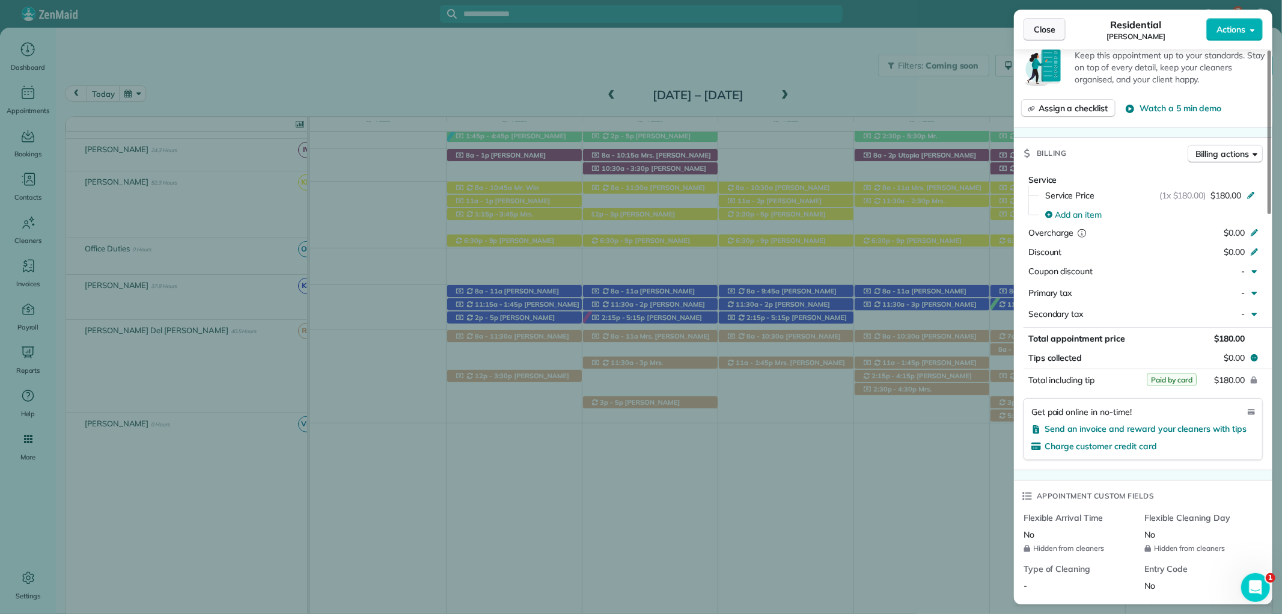
click at [1031, 22] on button "Close" at bounding box center [1045, 29] width 42 height 23
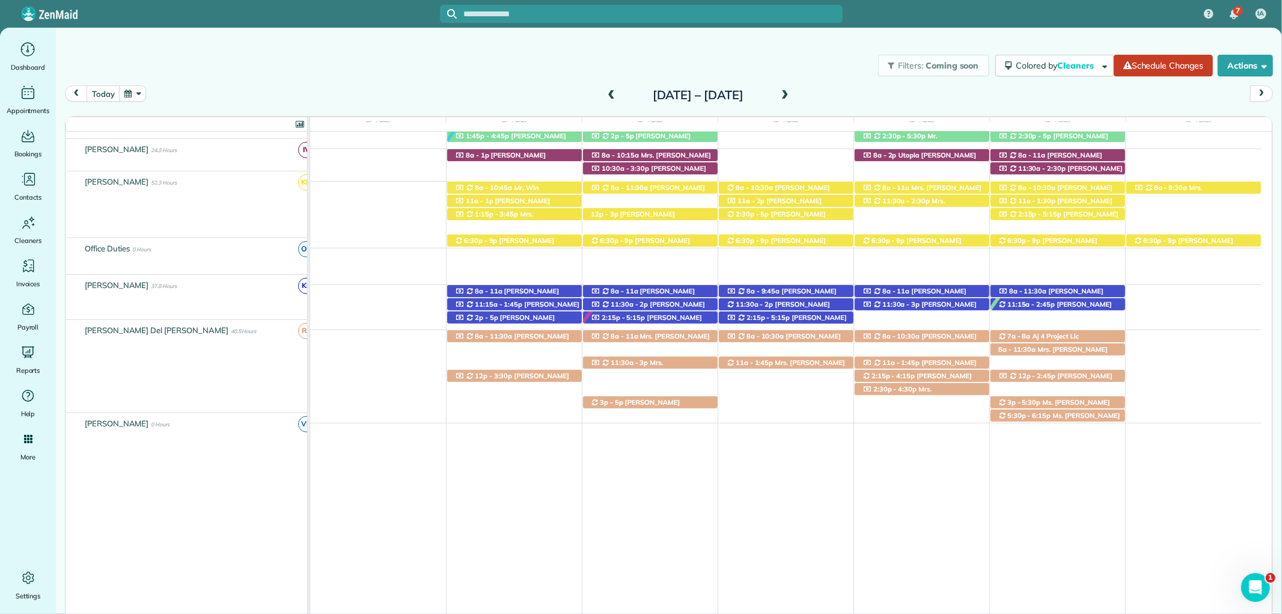
click at [605, 91] on span at bounding box center [611, 95] width 13 height 11
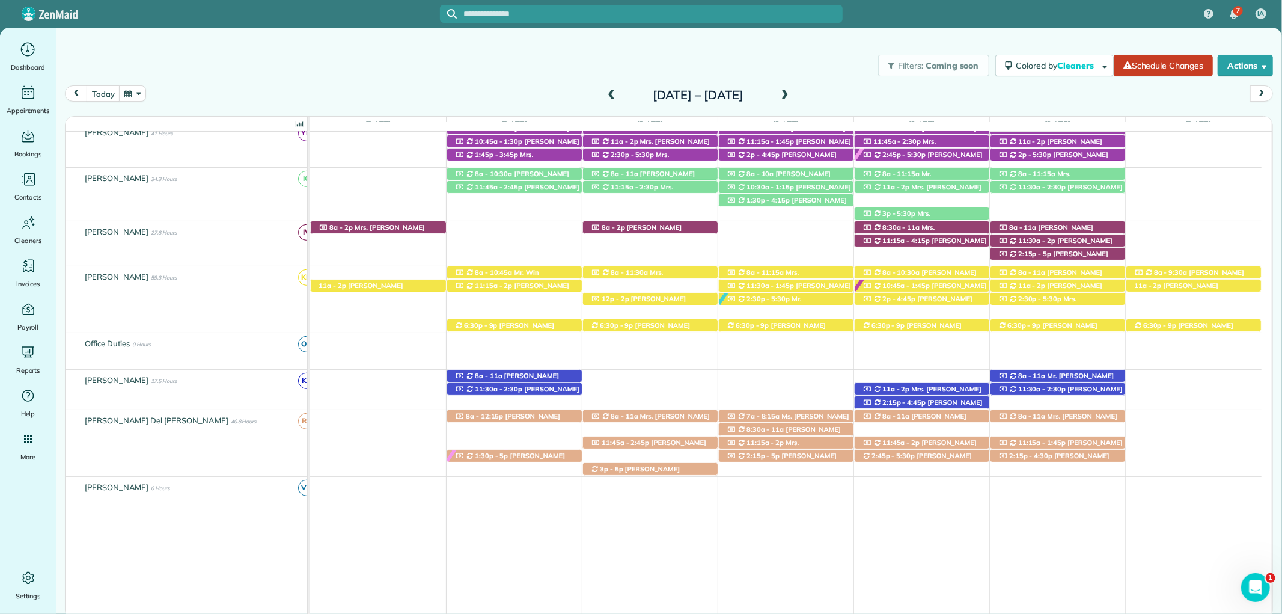
scroll to position [490, 0]
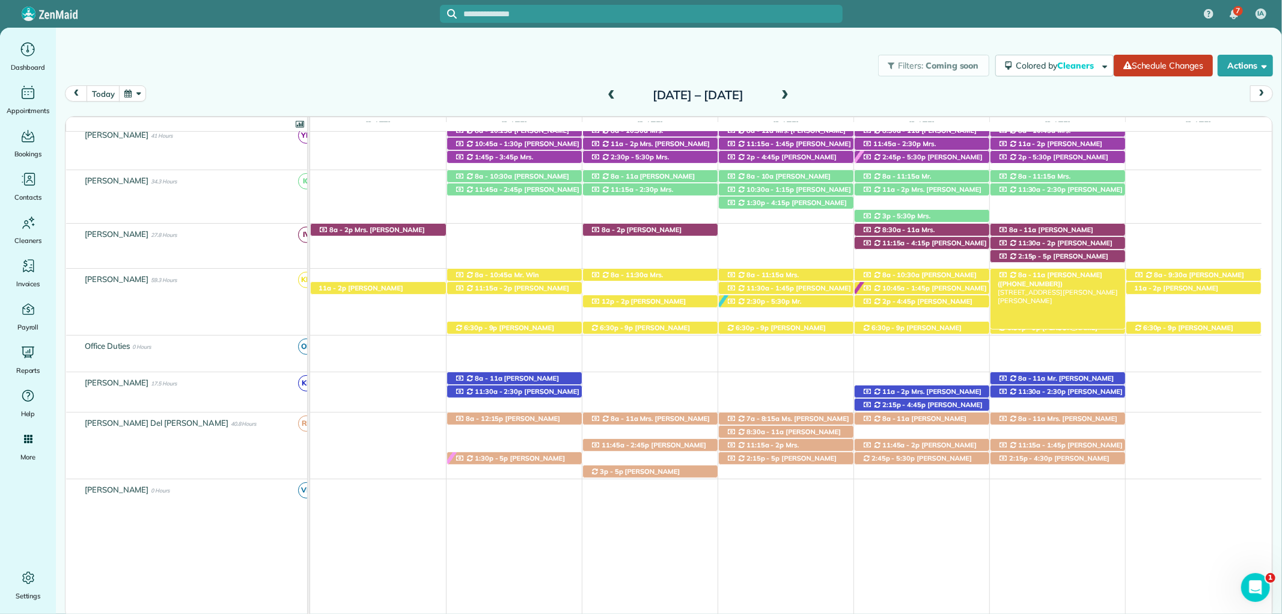
click at [1091, 273] on div "8a - 11a Jessica Cook (+18503462081) 106 Nicole Place - Daphne, AL, 36526" at bounding box center [1058, 275] width 135 height 13
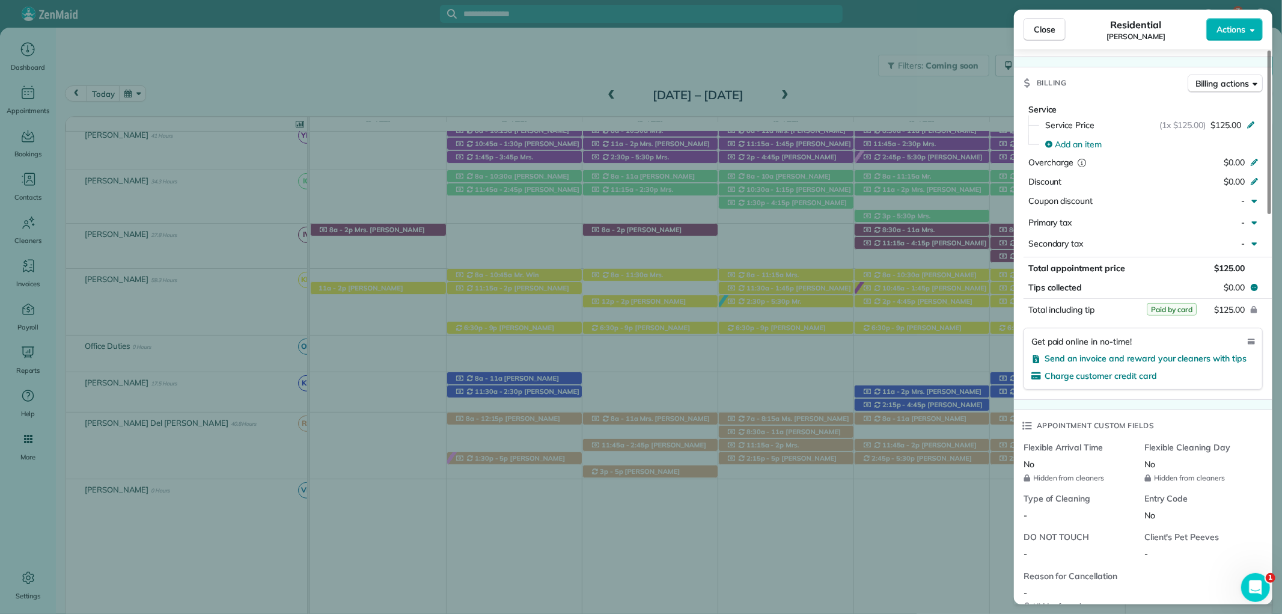
scroll to position [668, 0]
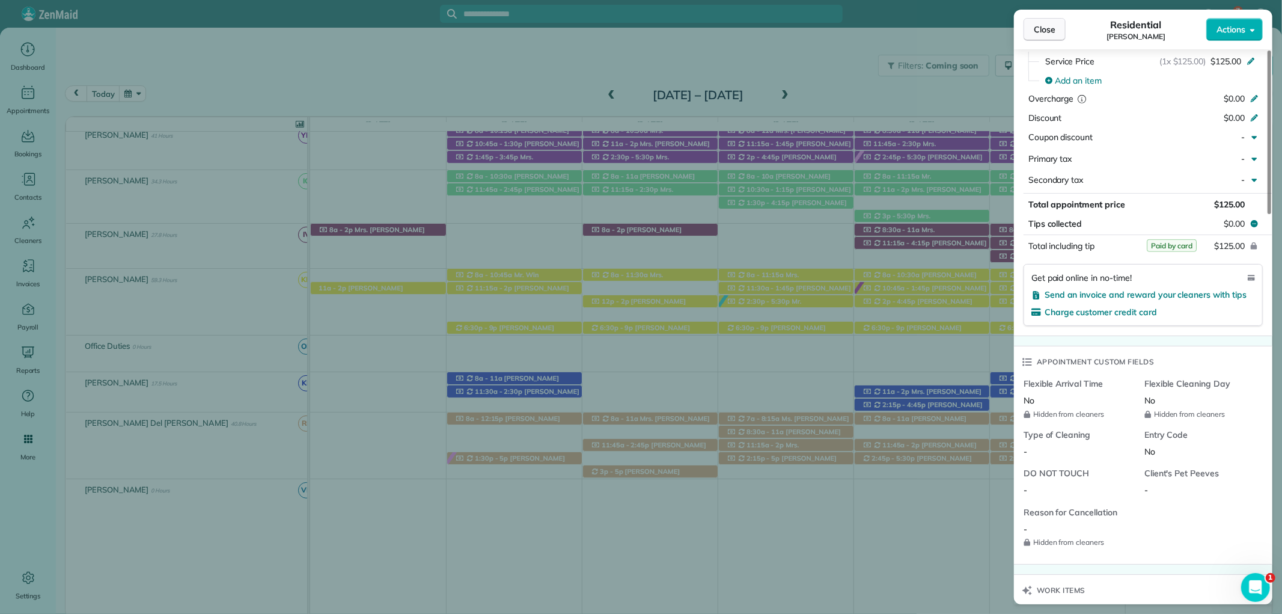
click at [1049, 32] on span "Close" at bounding box center [1045, 29] width 22 height 12
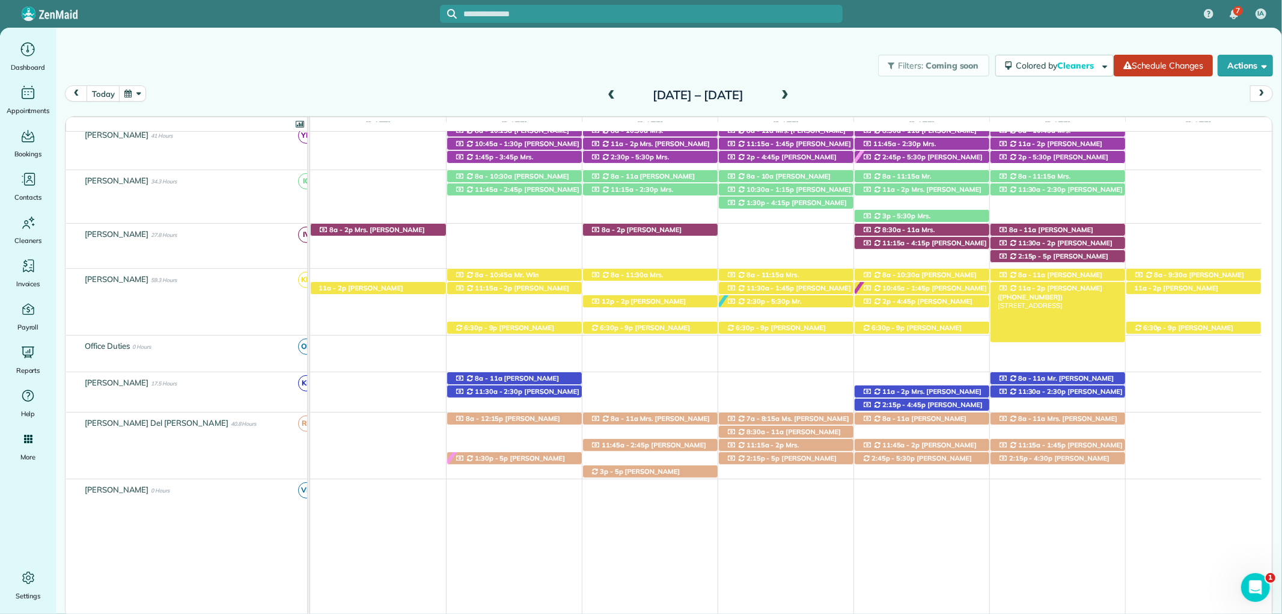
click at [1048, 287] on span "Glen Cunningham (+12512708430)" at bounding box center [1050, 292] width 105 height 17
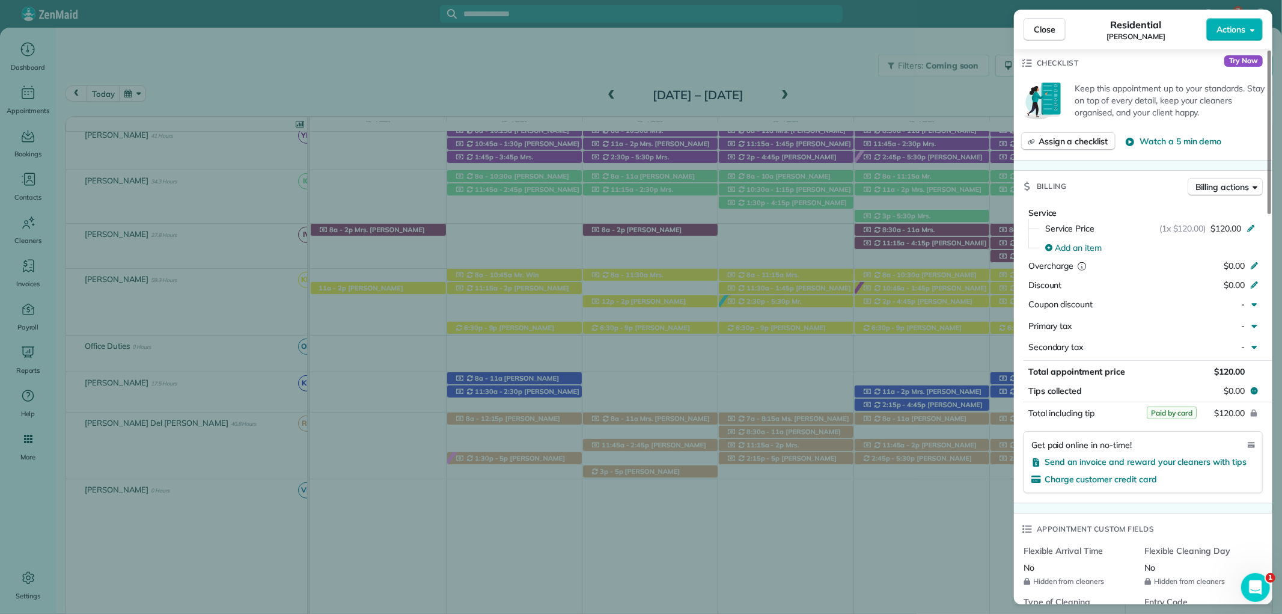
scroll to position [534, 0]
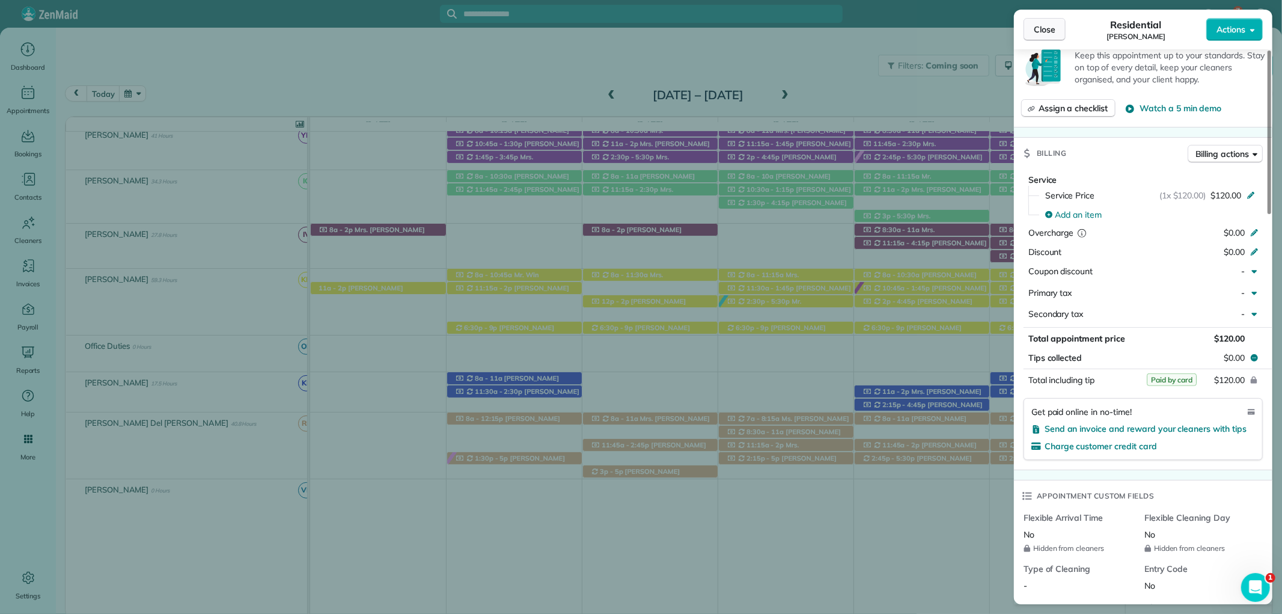
click at [1046, 33] on span "Close" at bounding box center [1045, 29] width 22 height 12
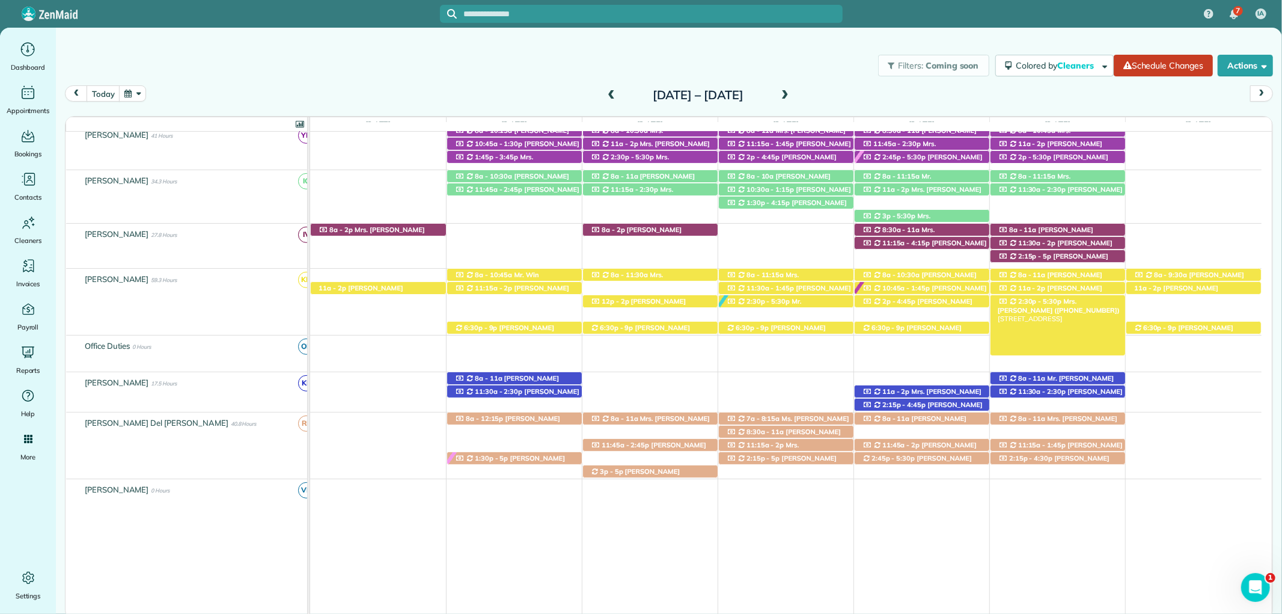
click at [1075, 305] on span "Mrs. Carrie Walsh (+12514583900)" at bounding box center [1059, 305] width 123 height 17
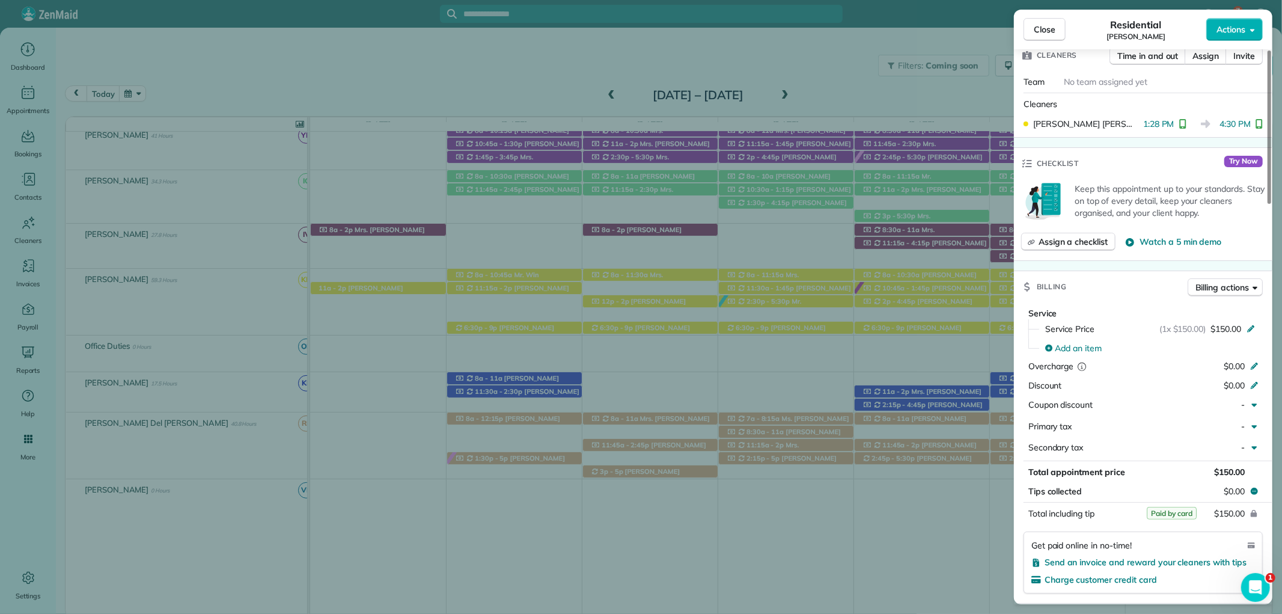
scroll to position [601, 0]
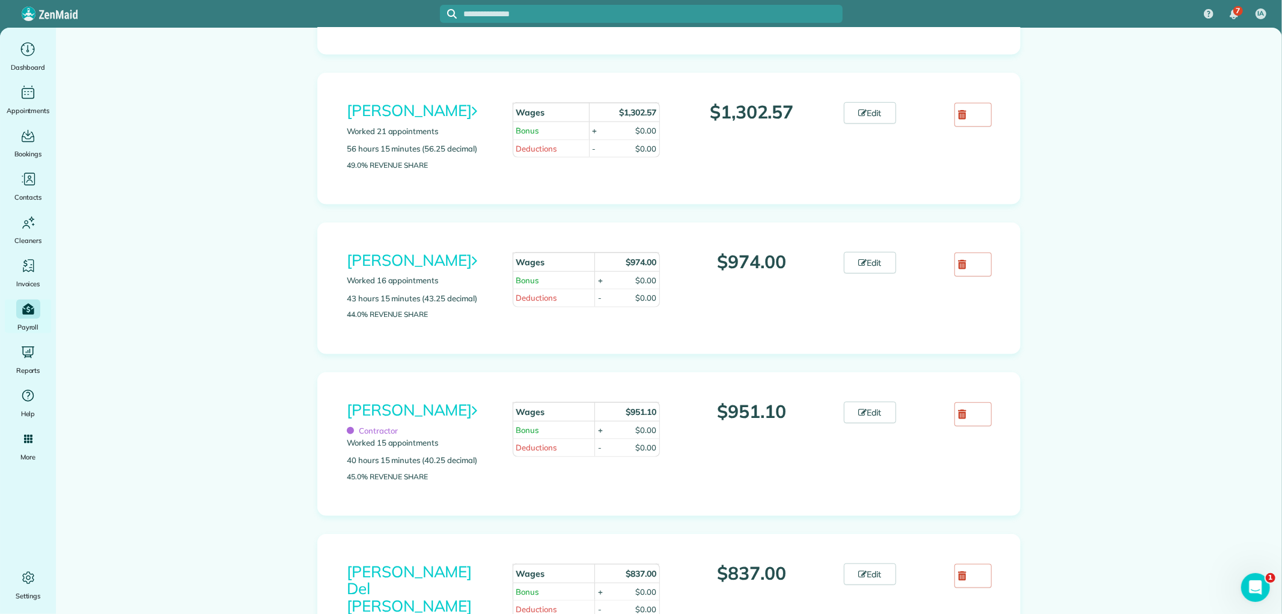
scroll to position [868, 0]
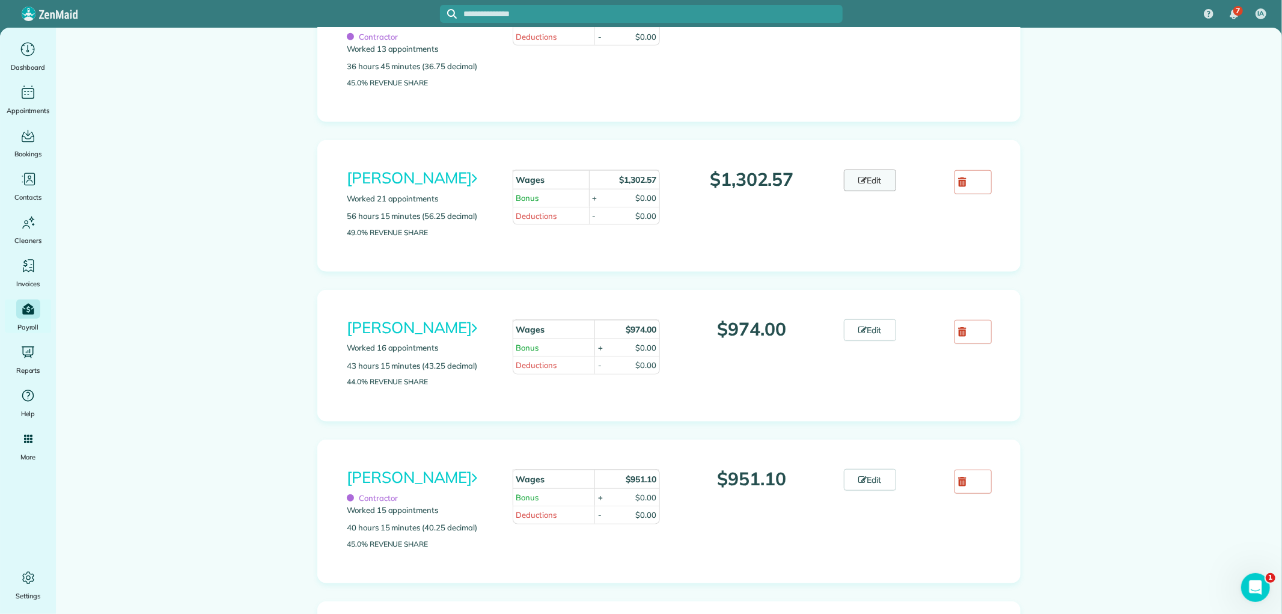
click at [859, 179] on icon at bounding box center [863, 180] width 8 height 8
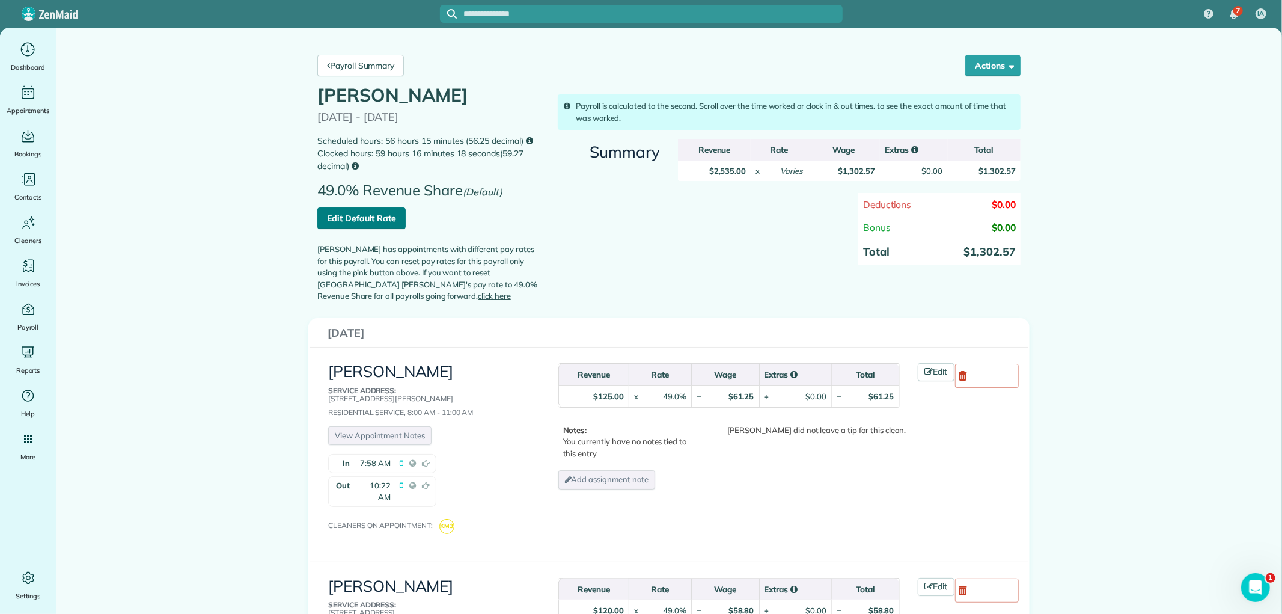
click at [352, 221] on link "Edit Default Rate" at bounding box center [361, 218] width 88 height 22
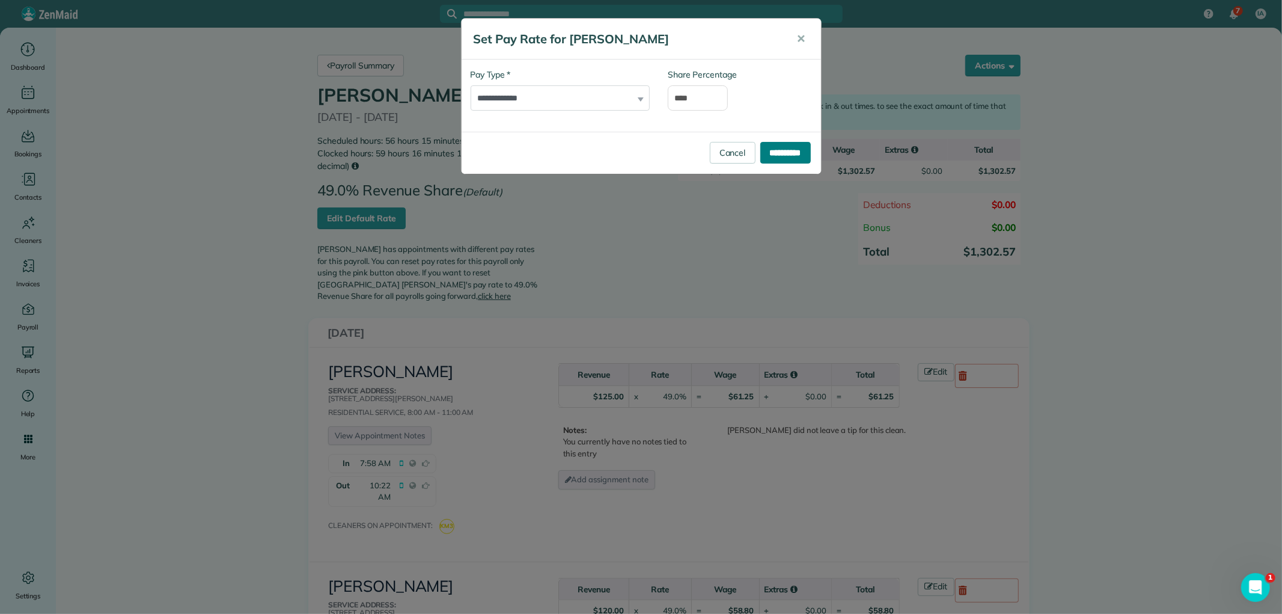
click at [787, 146] on input "**********" at bounding box center [785, 153] width 50 height 22
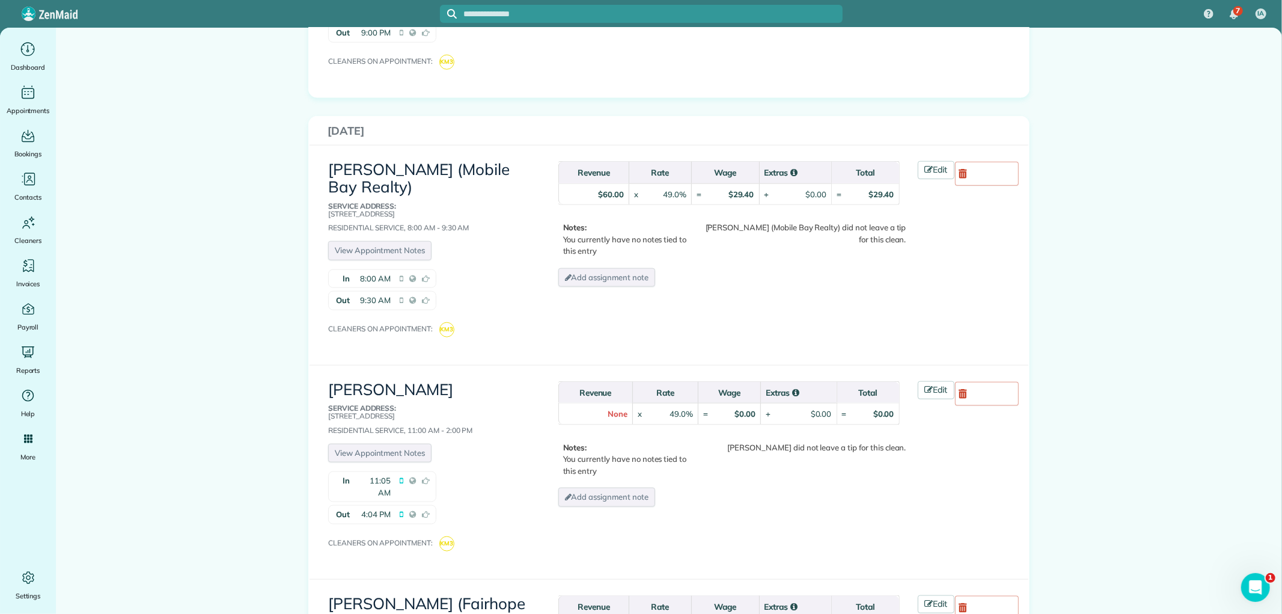
scroll to position [1135, 0]
